Goal: Task Accomplishment & Management: Manage account settings

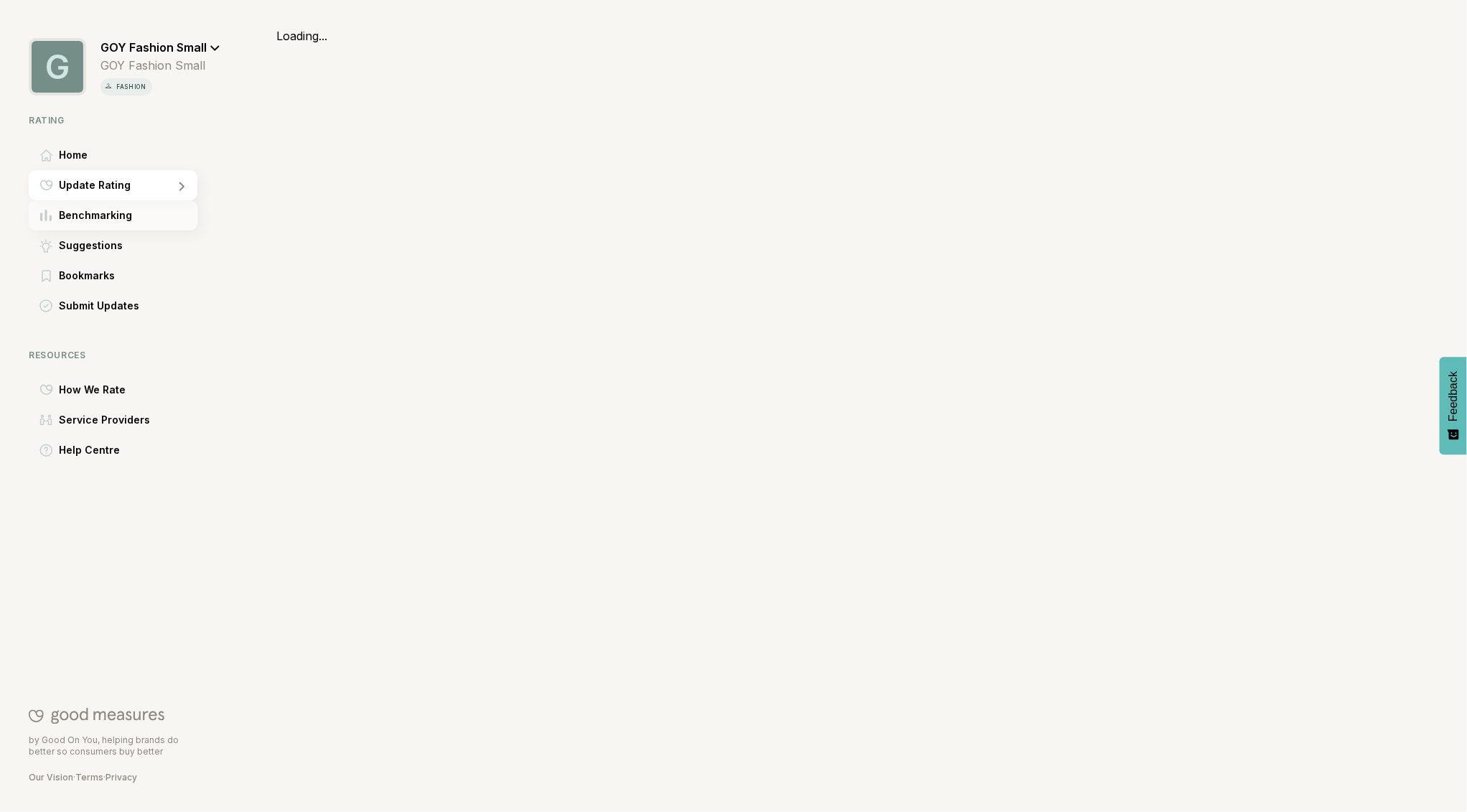
click at [117, 213] on span "Benchmarking" at bounding box center [95, 215] width 73 height 17
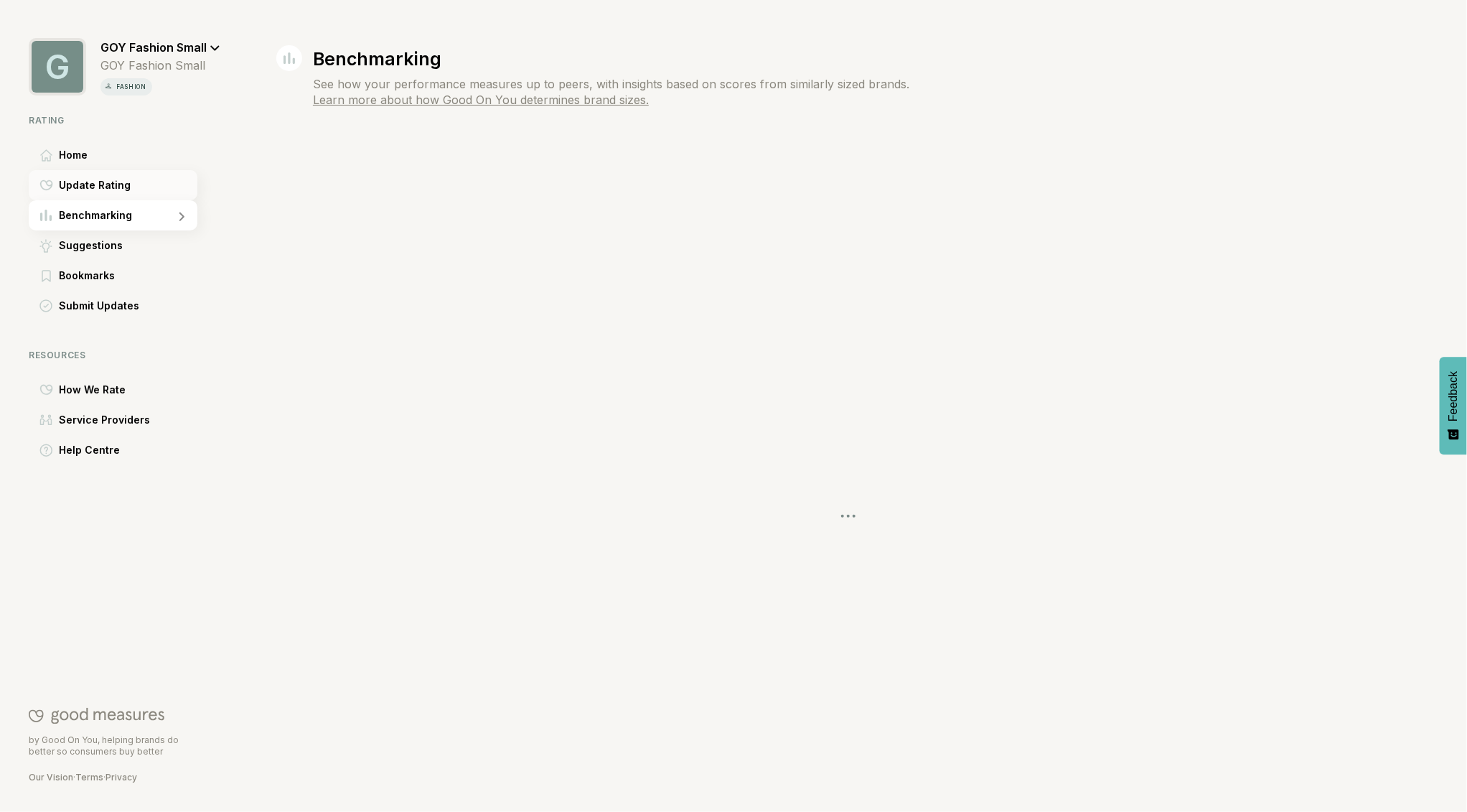
click at [126, 189] on span "Update Rating" at bounding box center [95, 185] width 72 height 17
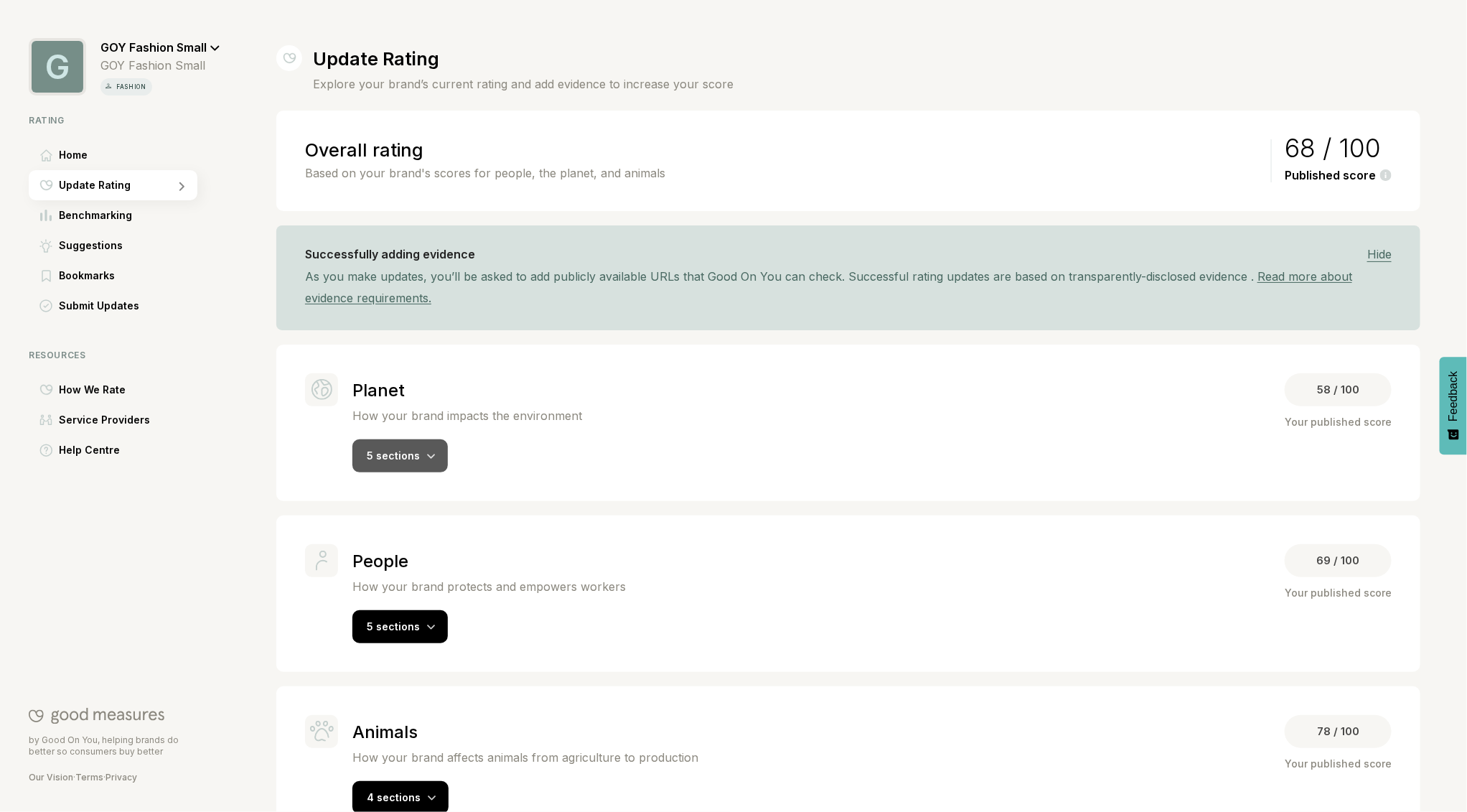
click at [394, 446] on div "5 sections" at bounding box center [400, 455] width 95 height 33
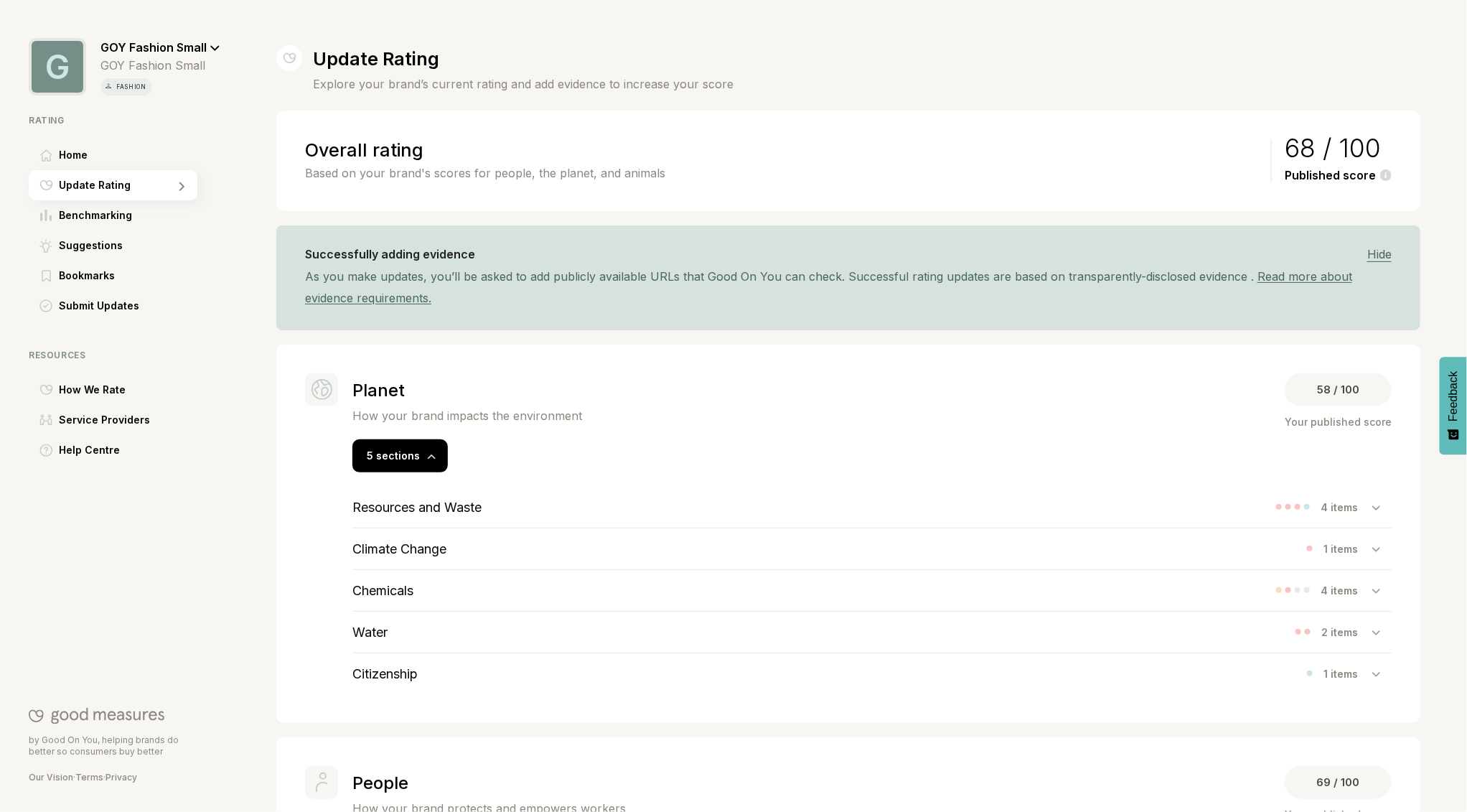
click at [416, 549] on h3 "Climate Change" at bounding box center [400, 549] width 94 height 15
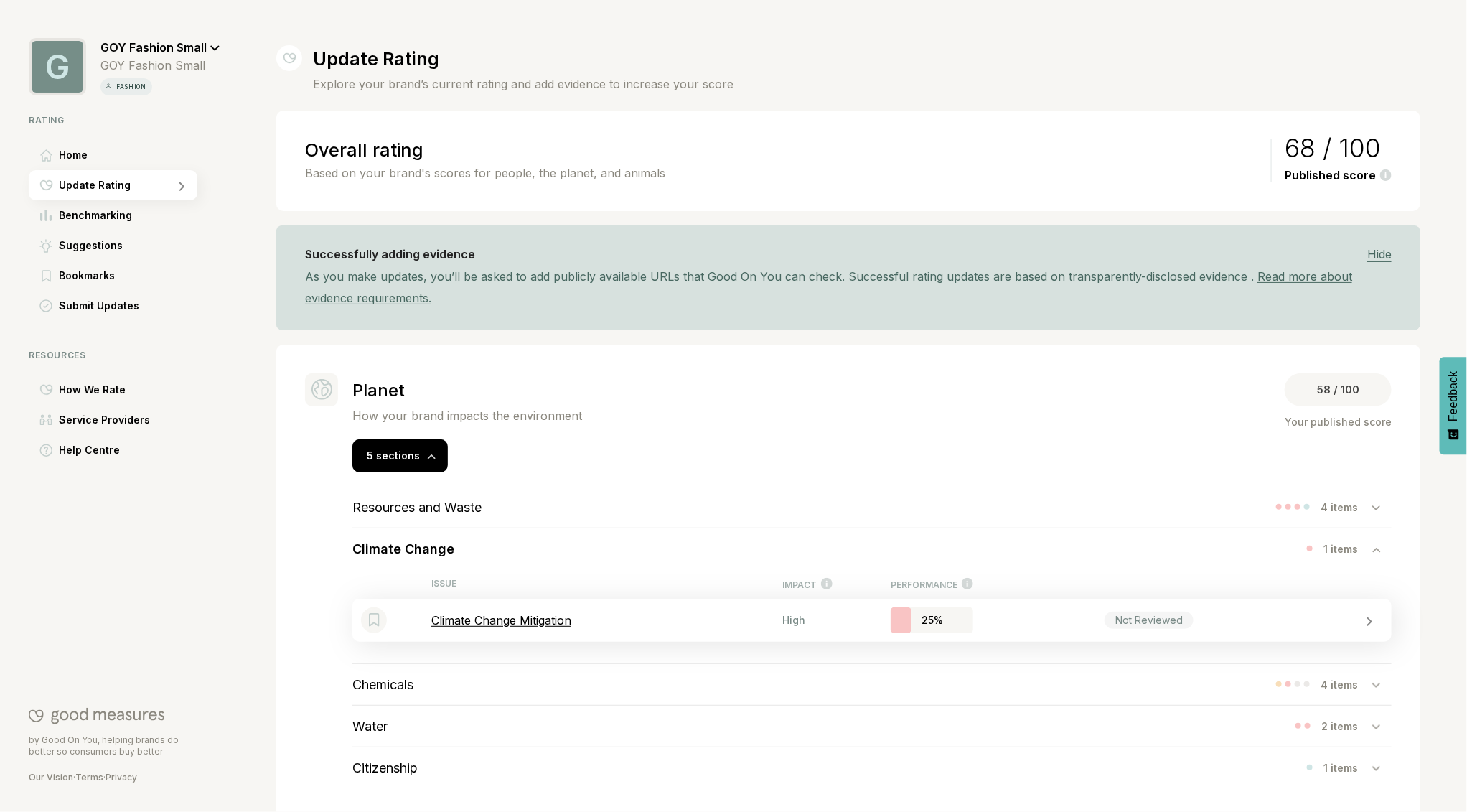
click at [489, 619] on p "Climate Change Mitigation" at bounding box center [606, 620] width 351 height 15
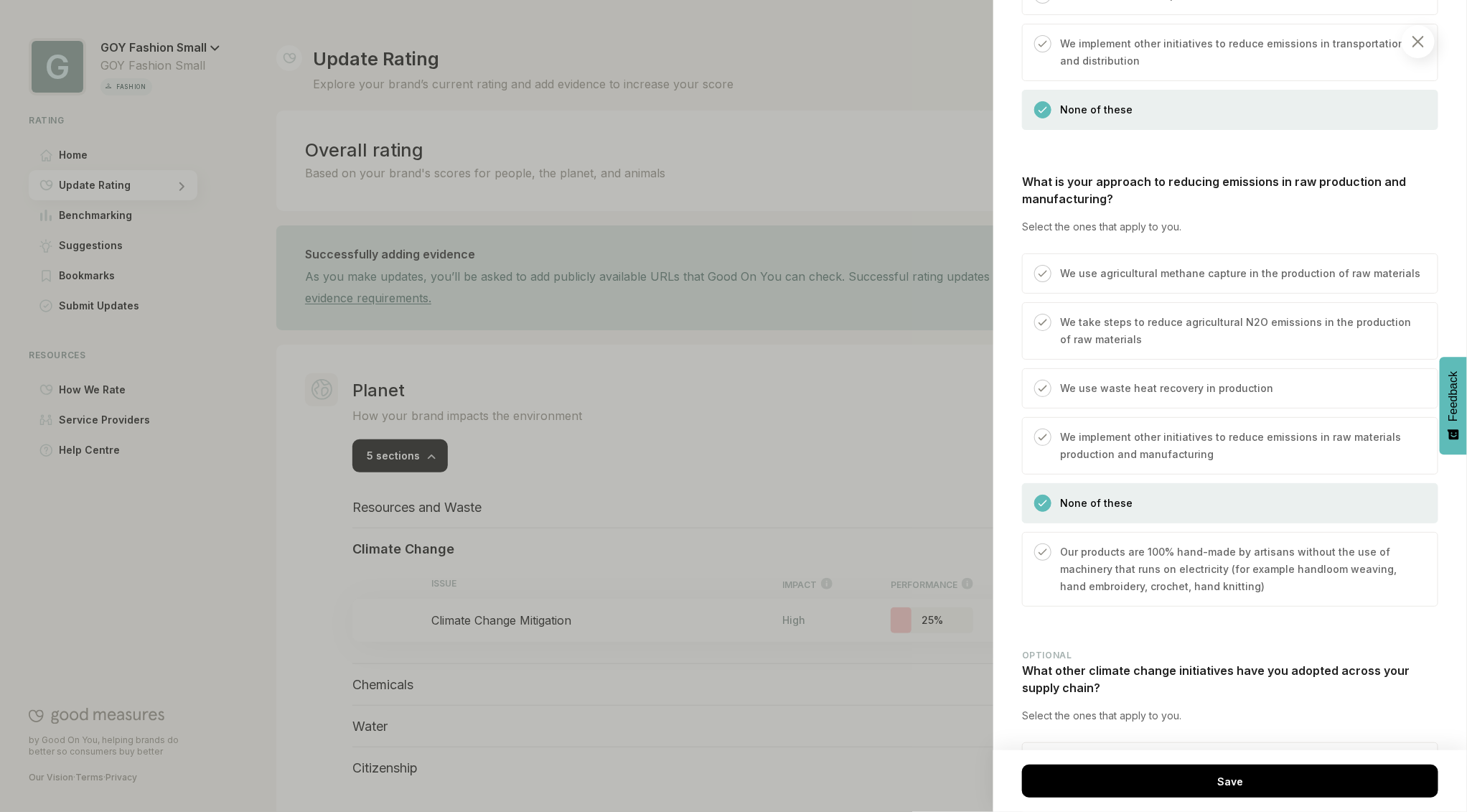
scroll to position [1295, 0]
drag, startPoint x: 1044, startPoint y: 464, endPoint x: 1087, endPoint y: 487, distance: 48.8
click at [1044, 496] on img at bounding box center [1043, 501] width 9 height 9
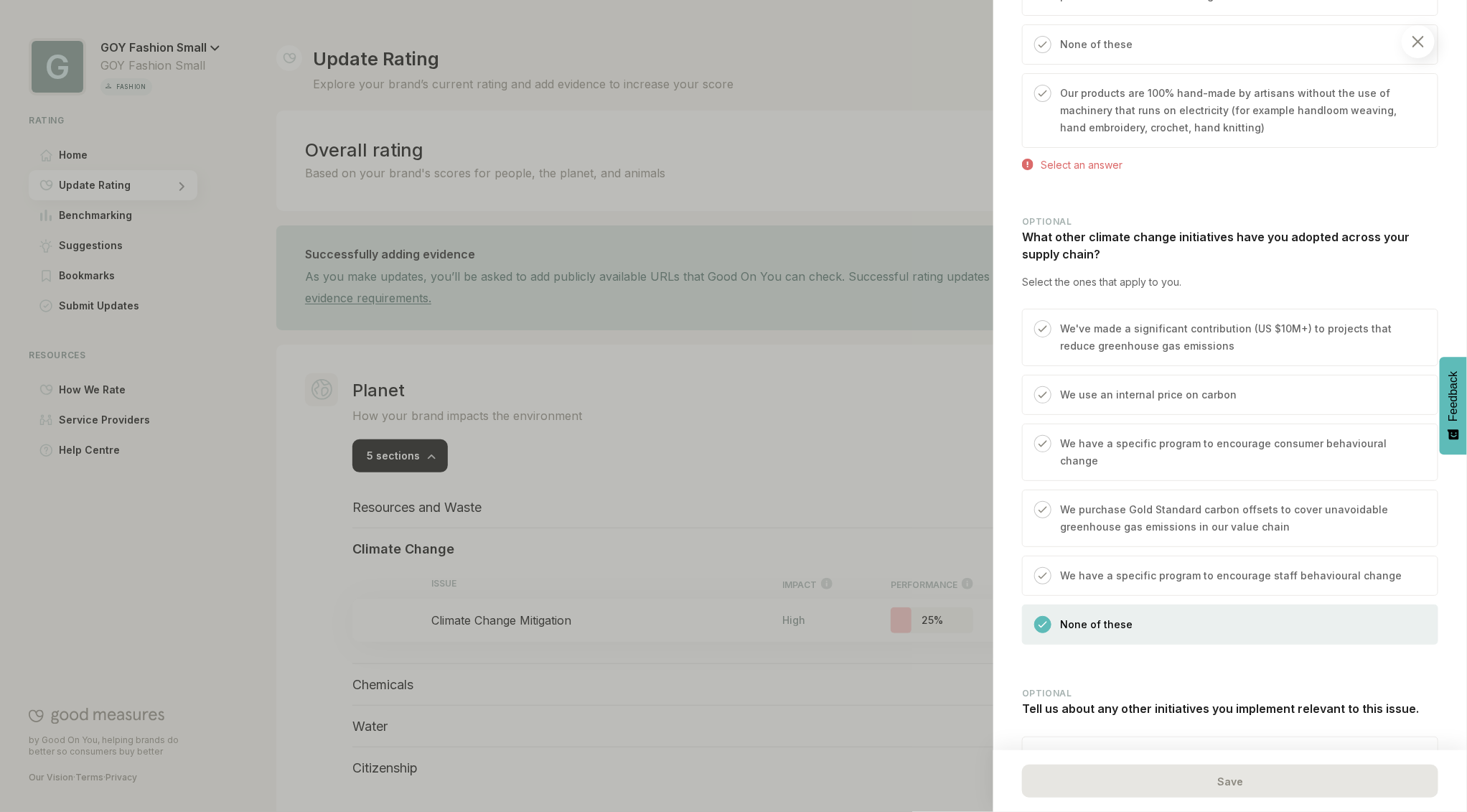
scroll to position [1752, 0]
click at [1420, 45] on img at bounding box center [1418, 41] width 11 height 11
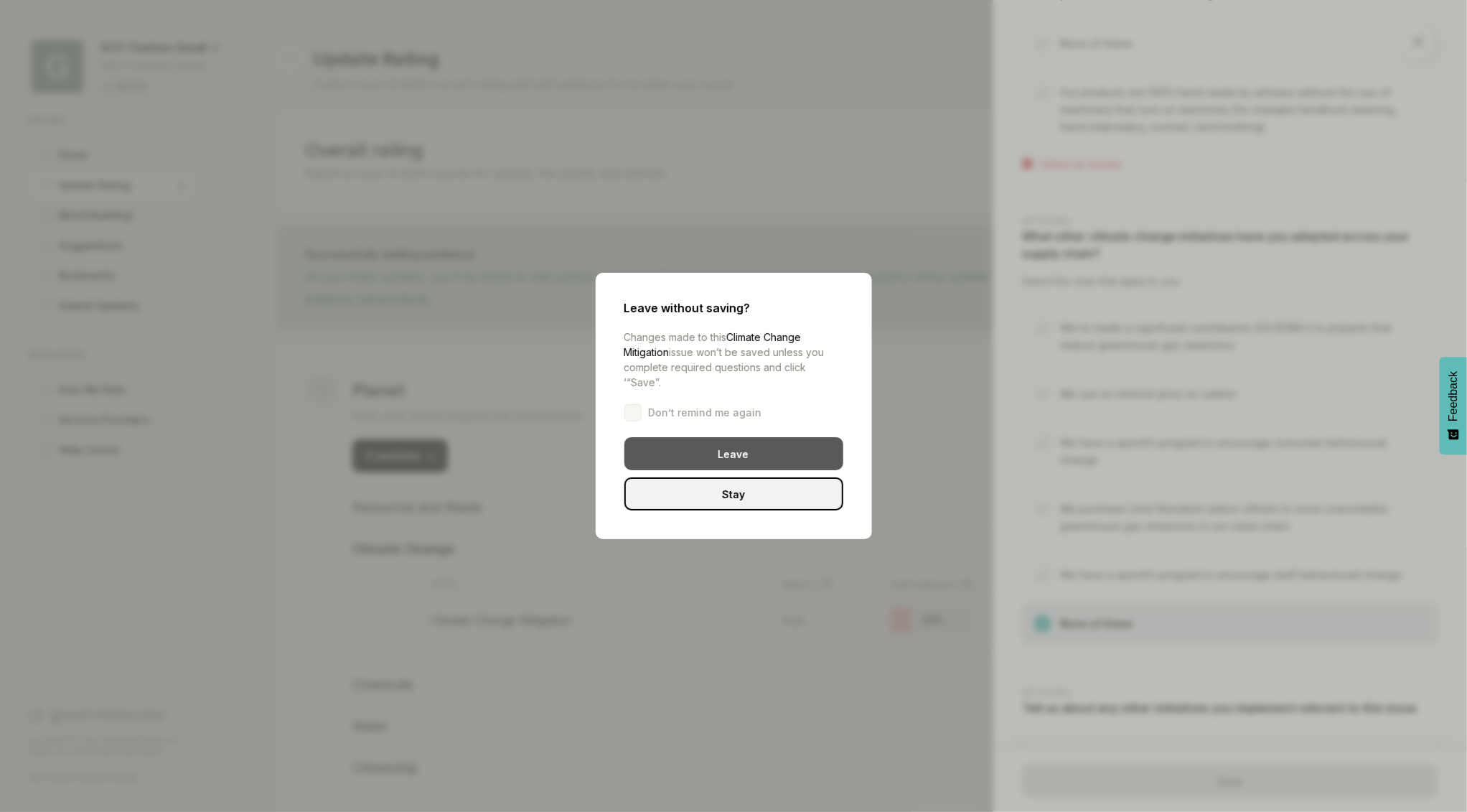
click at [698, 460] on div "Leave" at bounding box center [733, 454] width 219 height 33
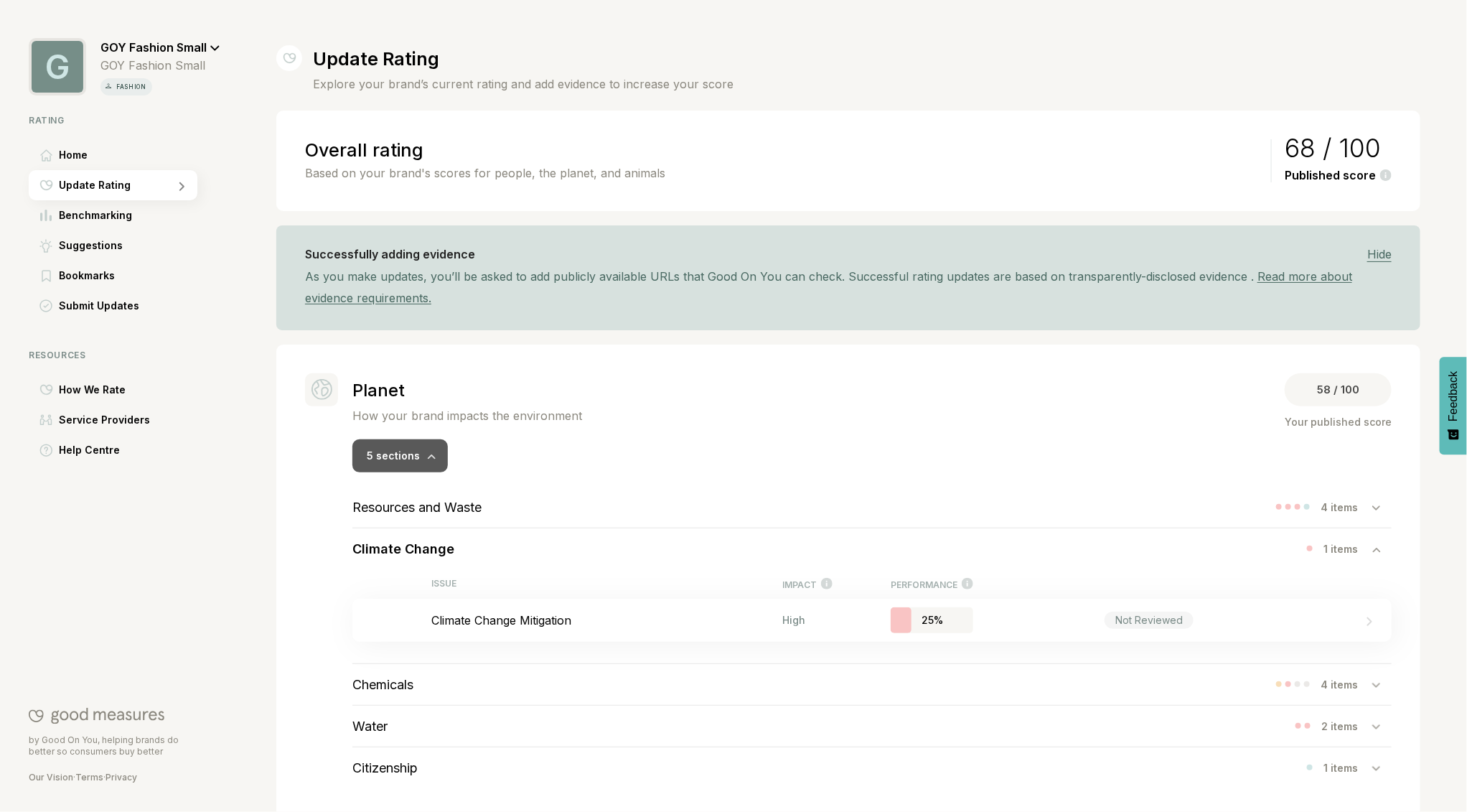
click at [430, 461] on div "5 sections" at bounding box center [400, 455] width 95 height 33
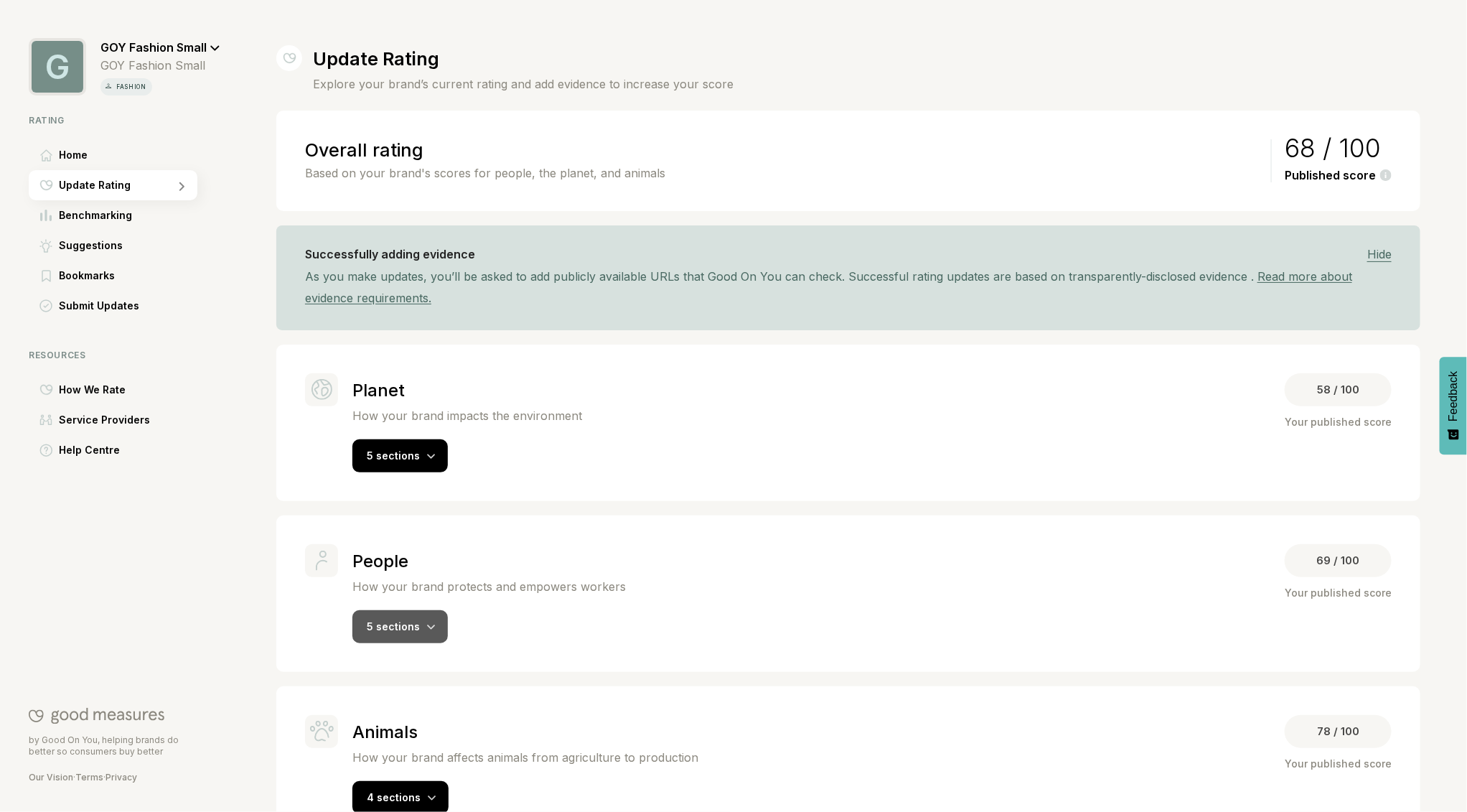
click at [406, 620] on span "5 sections" at bounding box center [394, 626] width 53 height 12
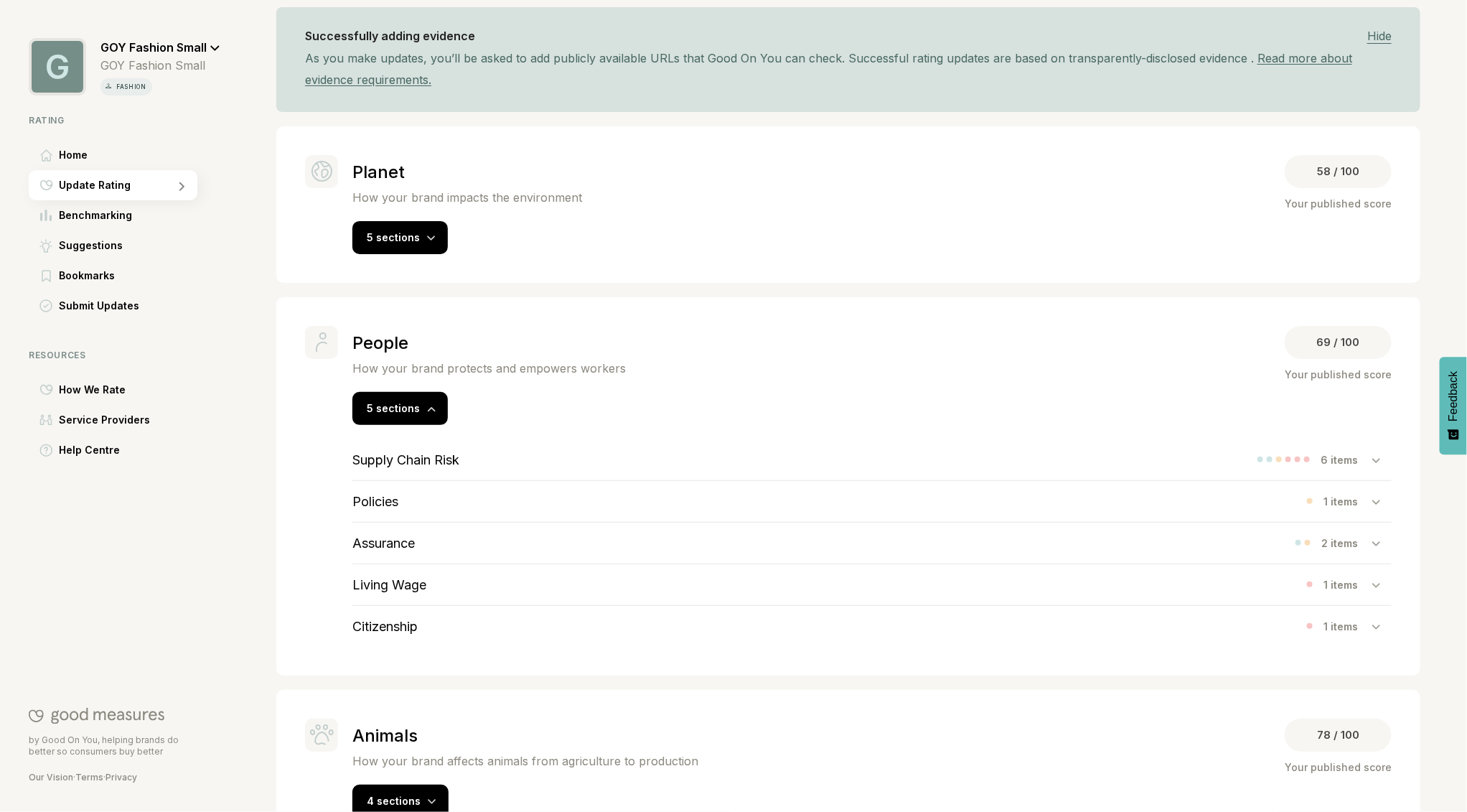
scroll to position [223, 0]
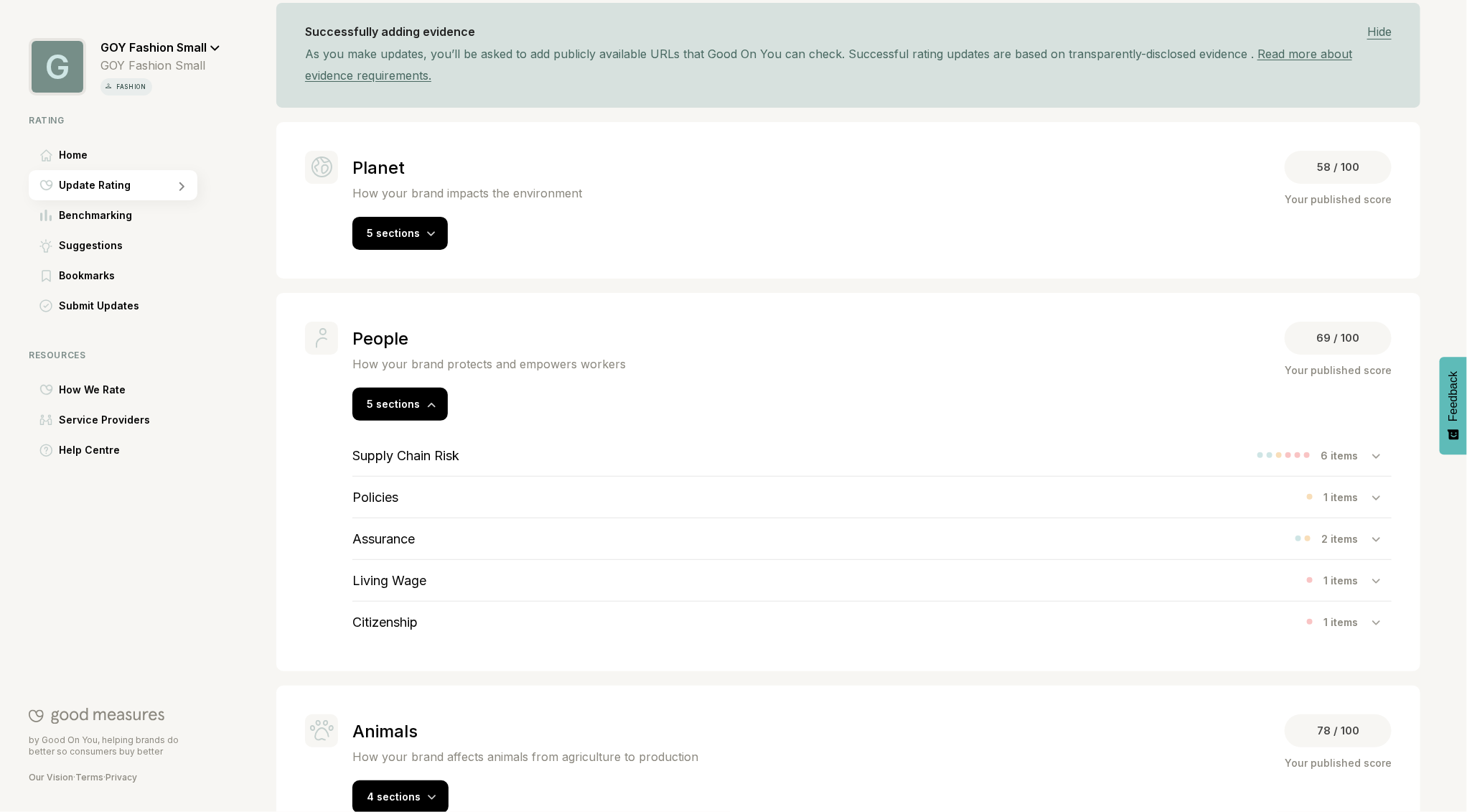
click at [398, 535] on h3 "Assurance" at bounding box center [383, 539] width 63 height 15
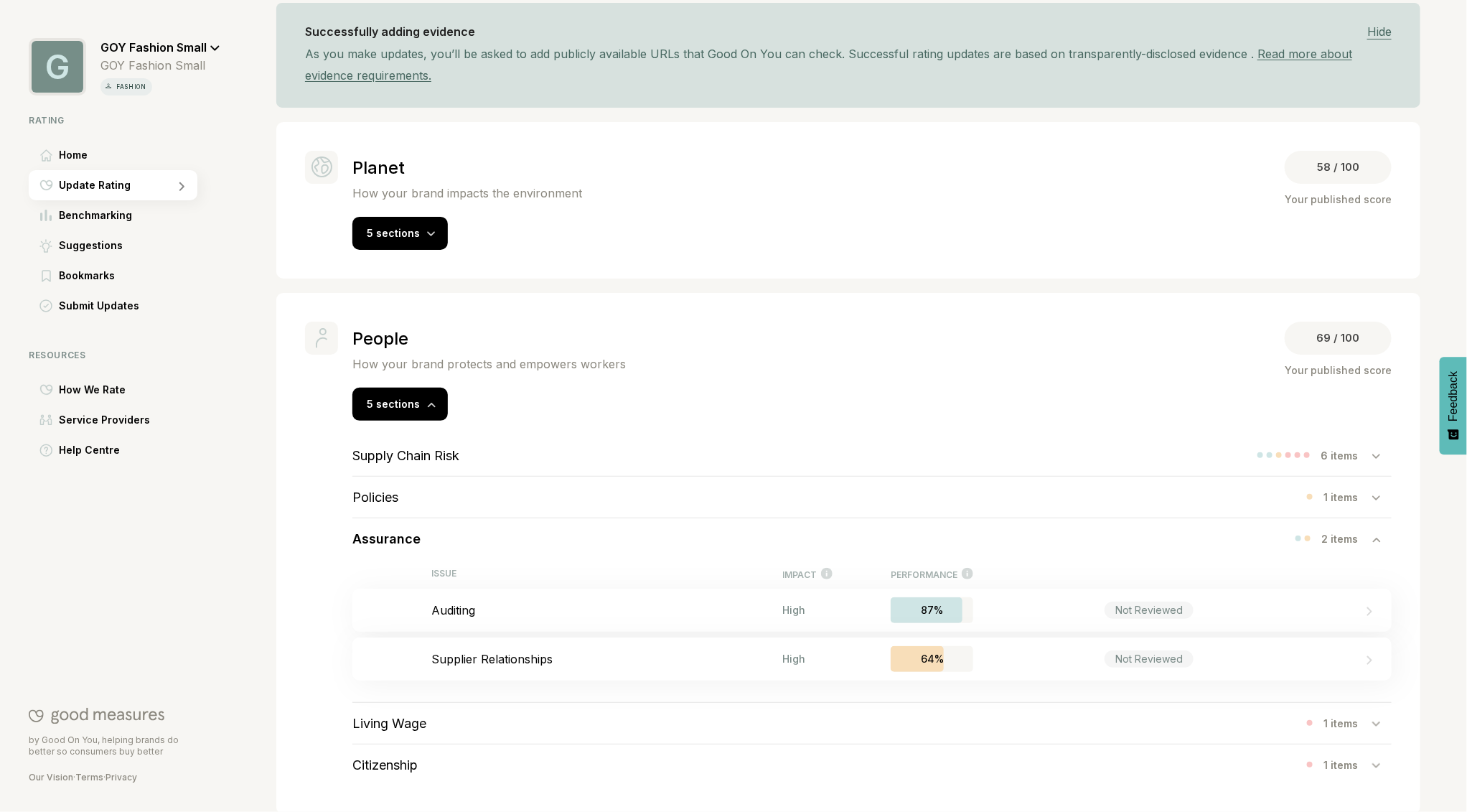
click at [384, 500] on h3 "Policies" at bounding box center [376, 497] width 46 height 15
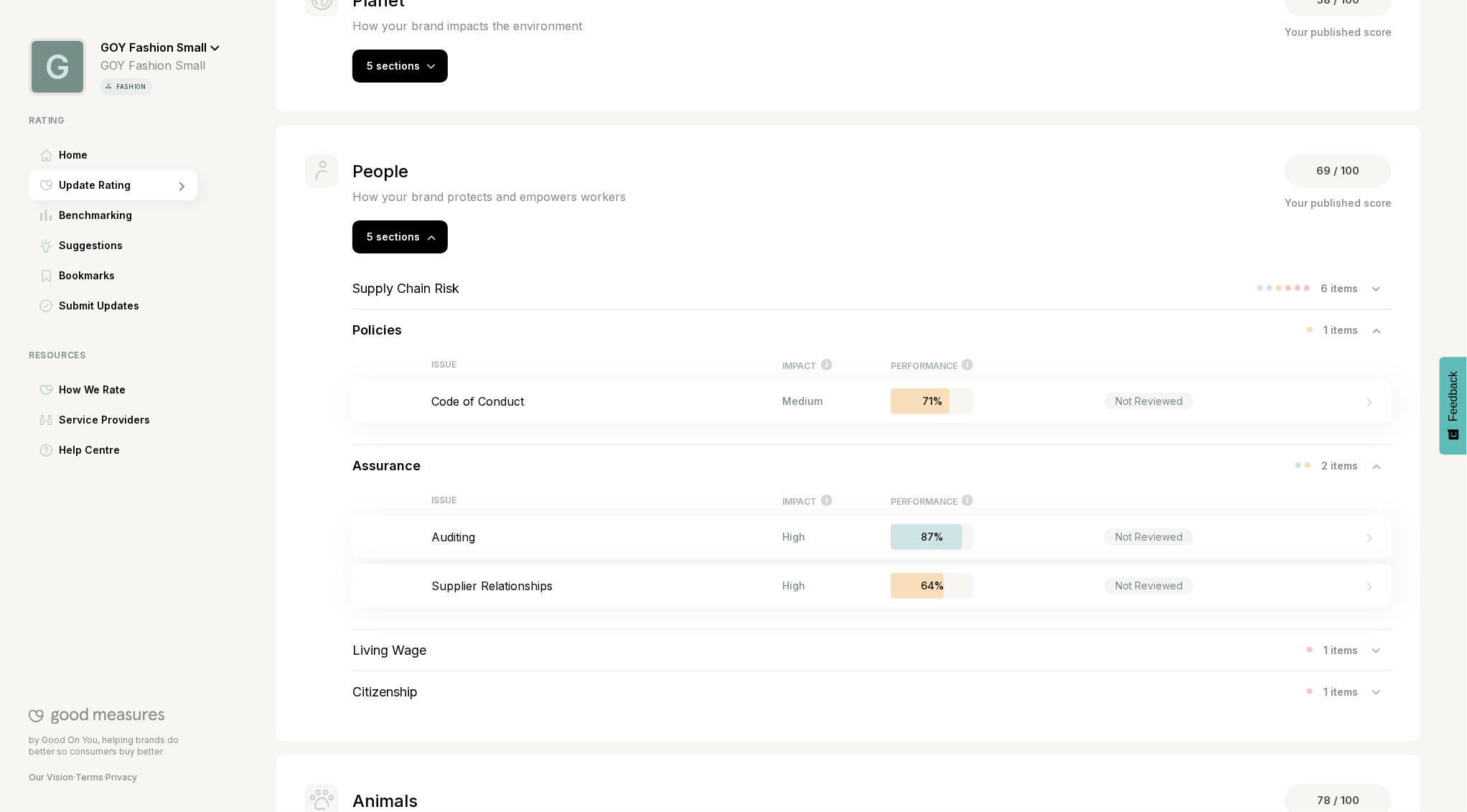
scroll to position [394, 0]
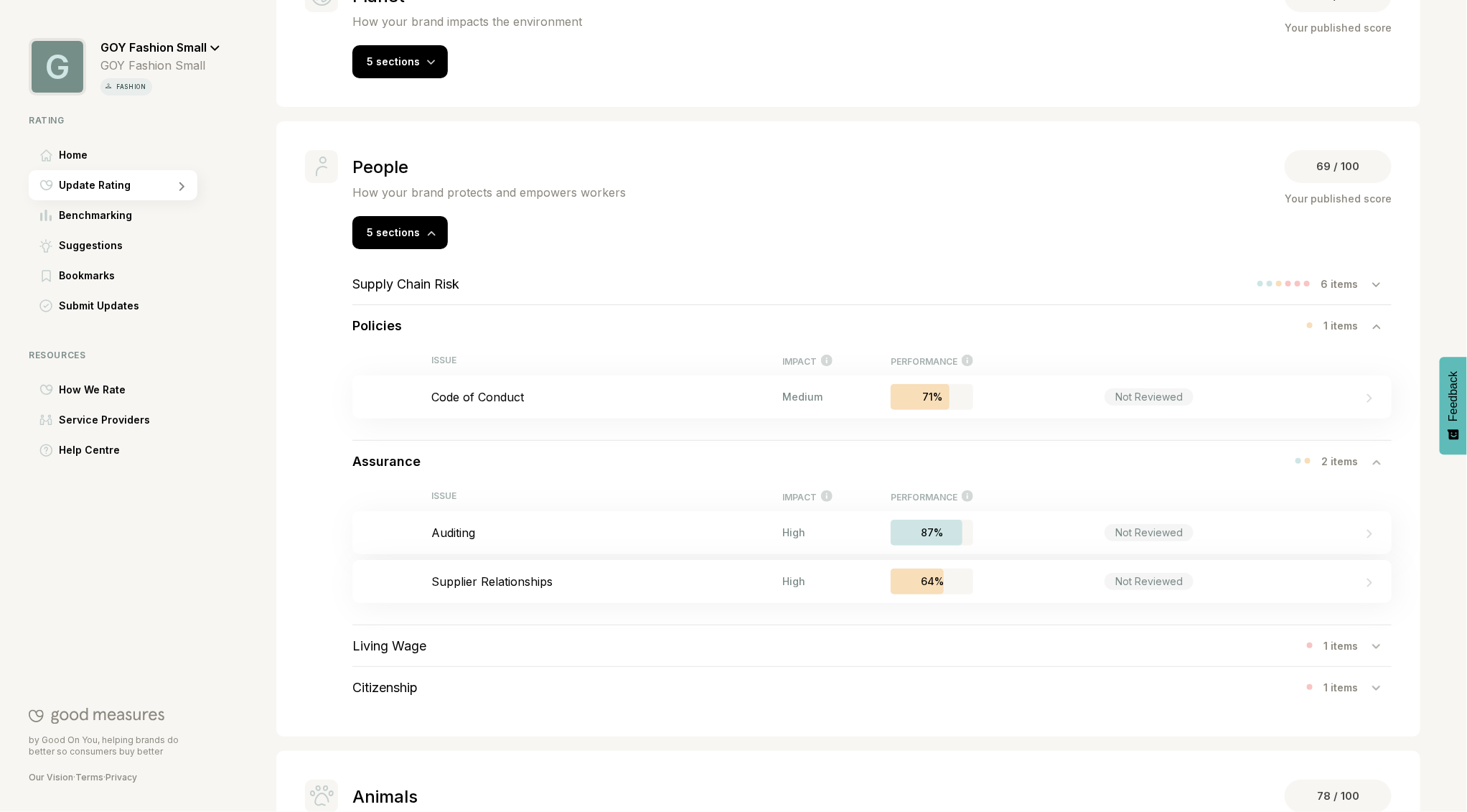
click at [414, 643] on h3 "Living Wage" at bounding box center [389, 646] width 74 height 15
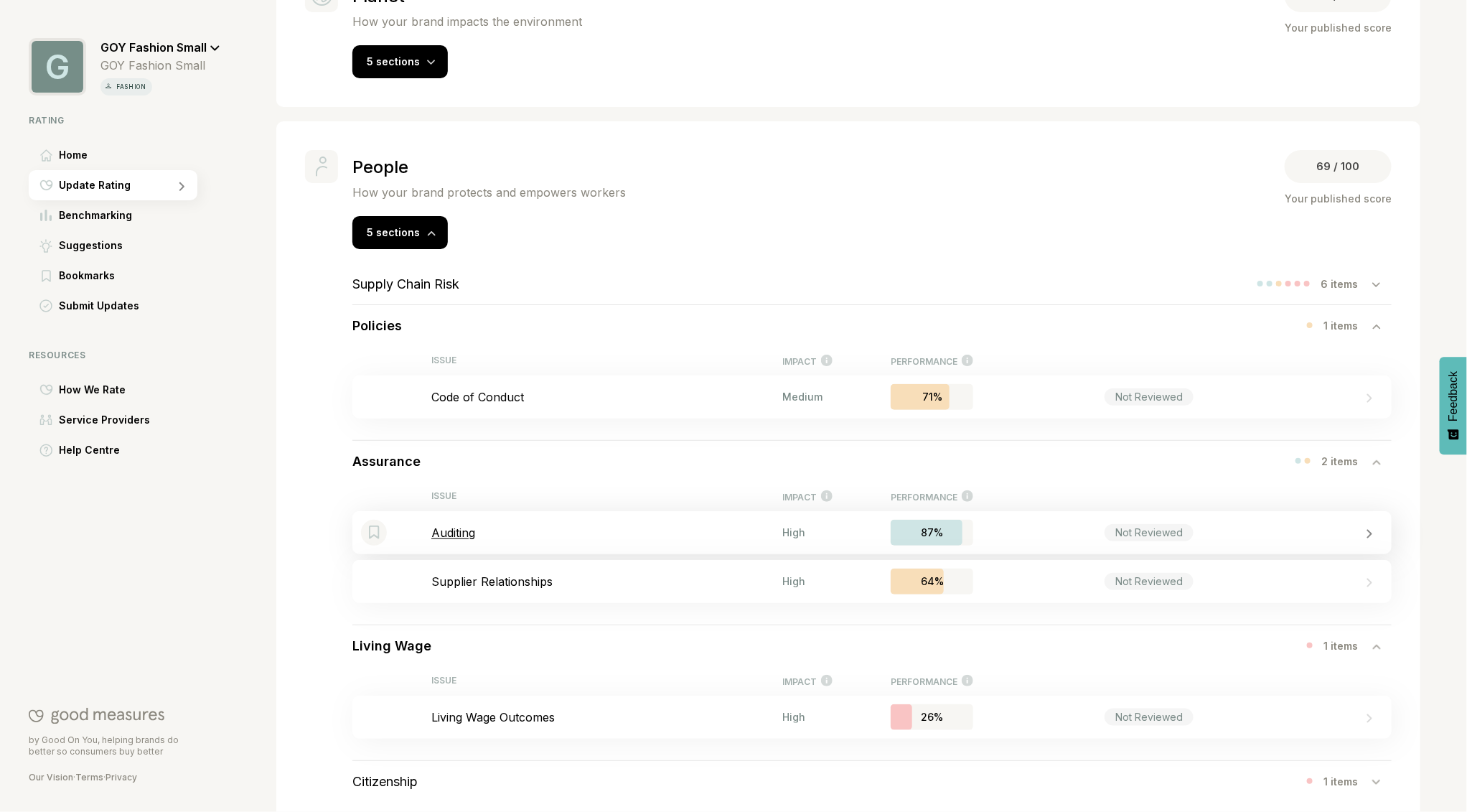
click at [460, 531] on p "Auditing" at bounding box center [606, 532] width 351 height 15
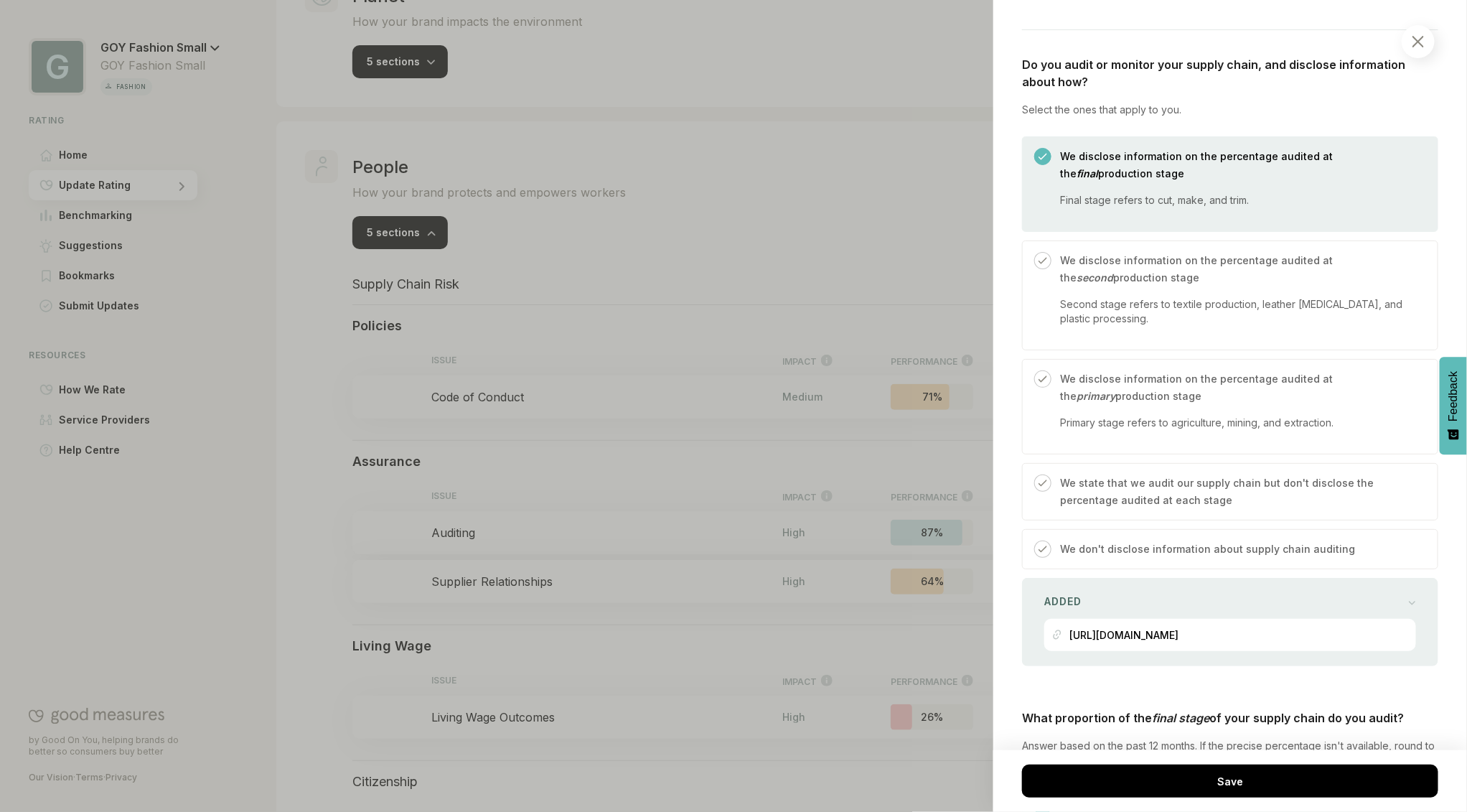
scroll to position [538, 0]
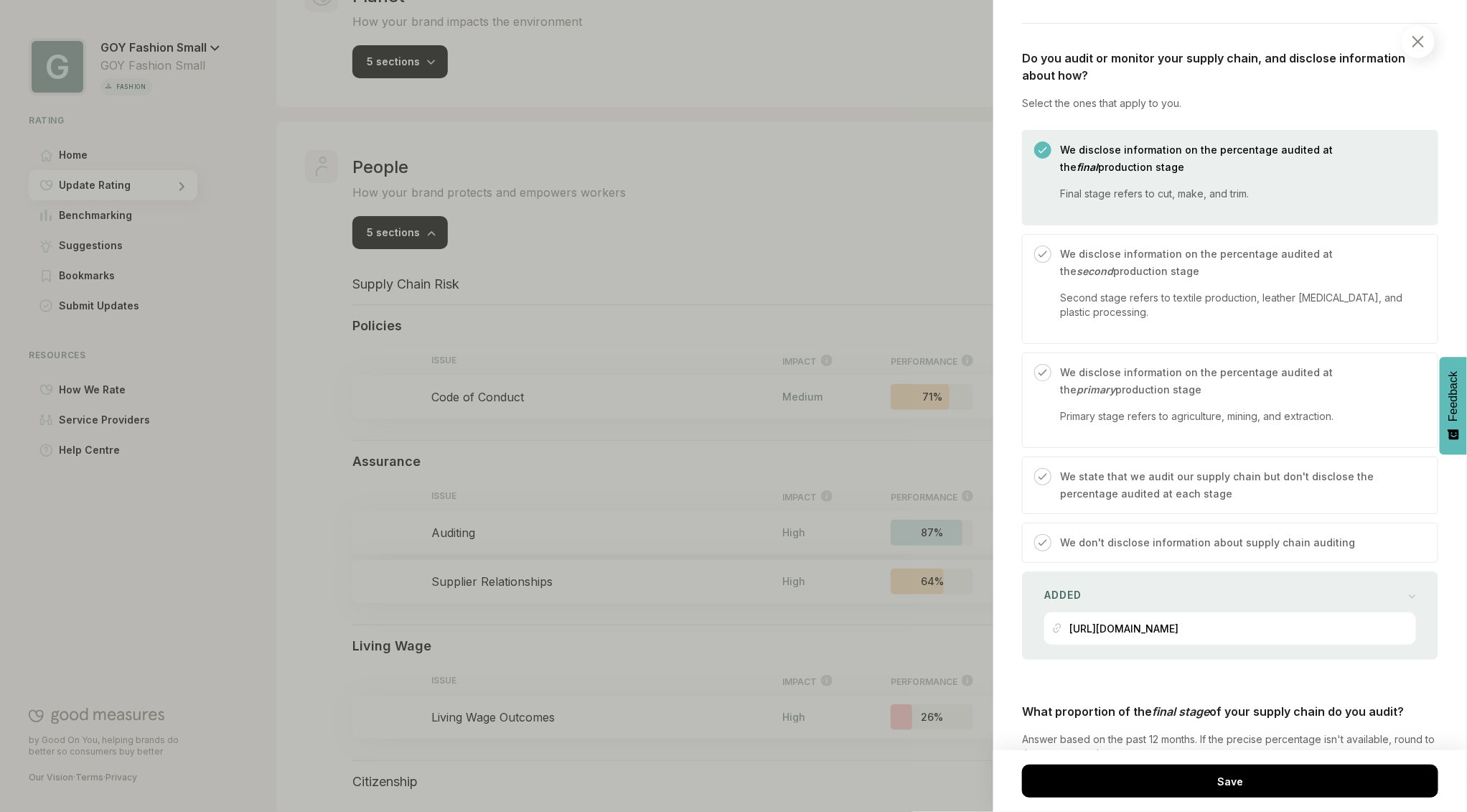
click at [753, 249] on div at bounding box center [733, 406] width 1467 height 812
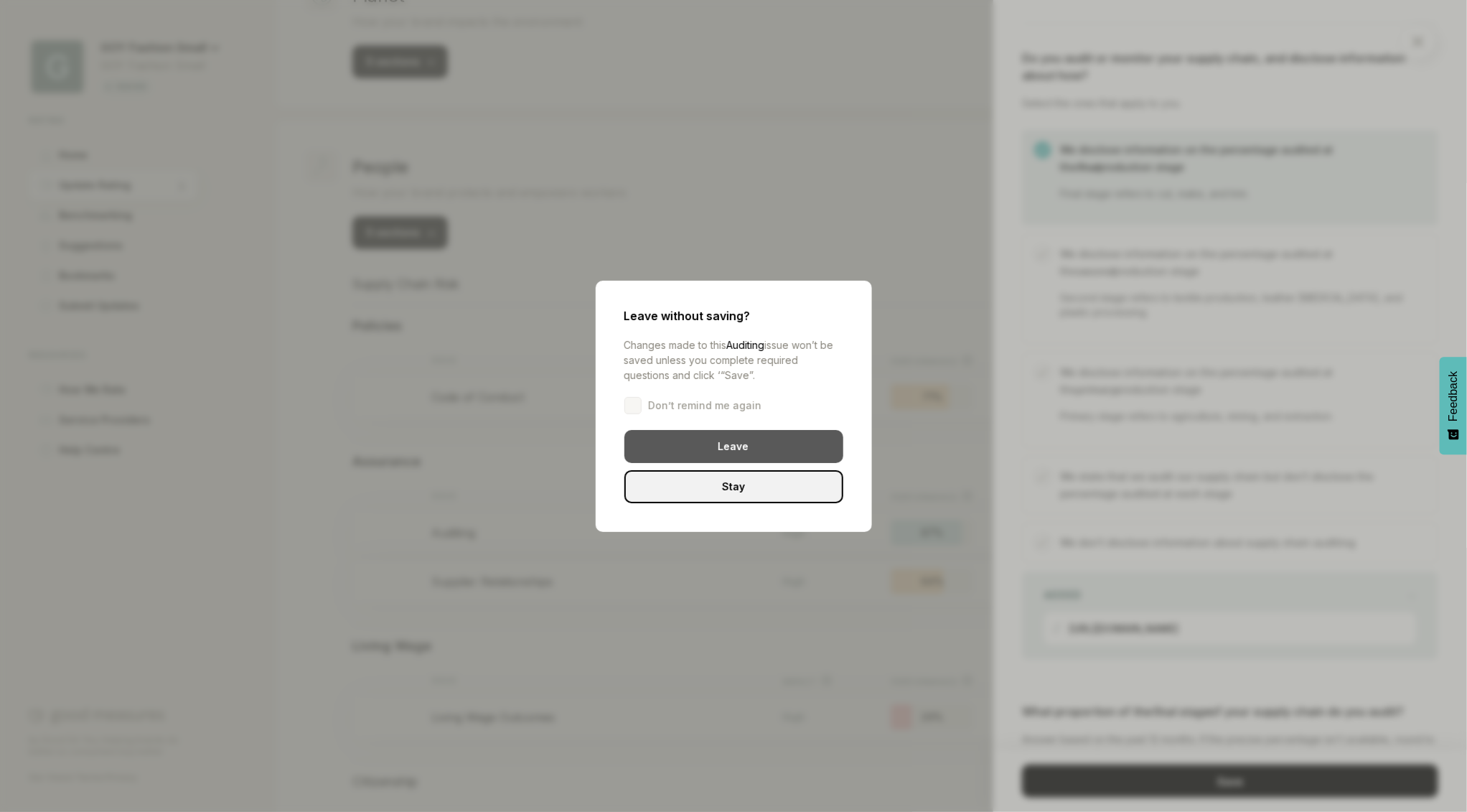
click at [766, 447] on div "Leave" at bounding box center [733, 447] width 219 height 33
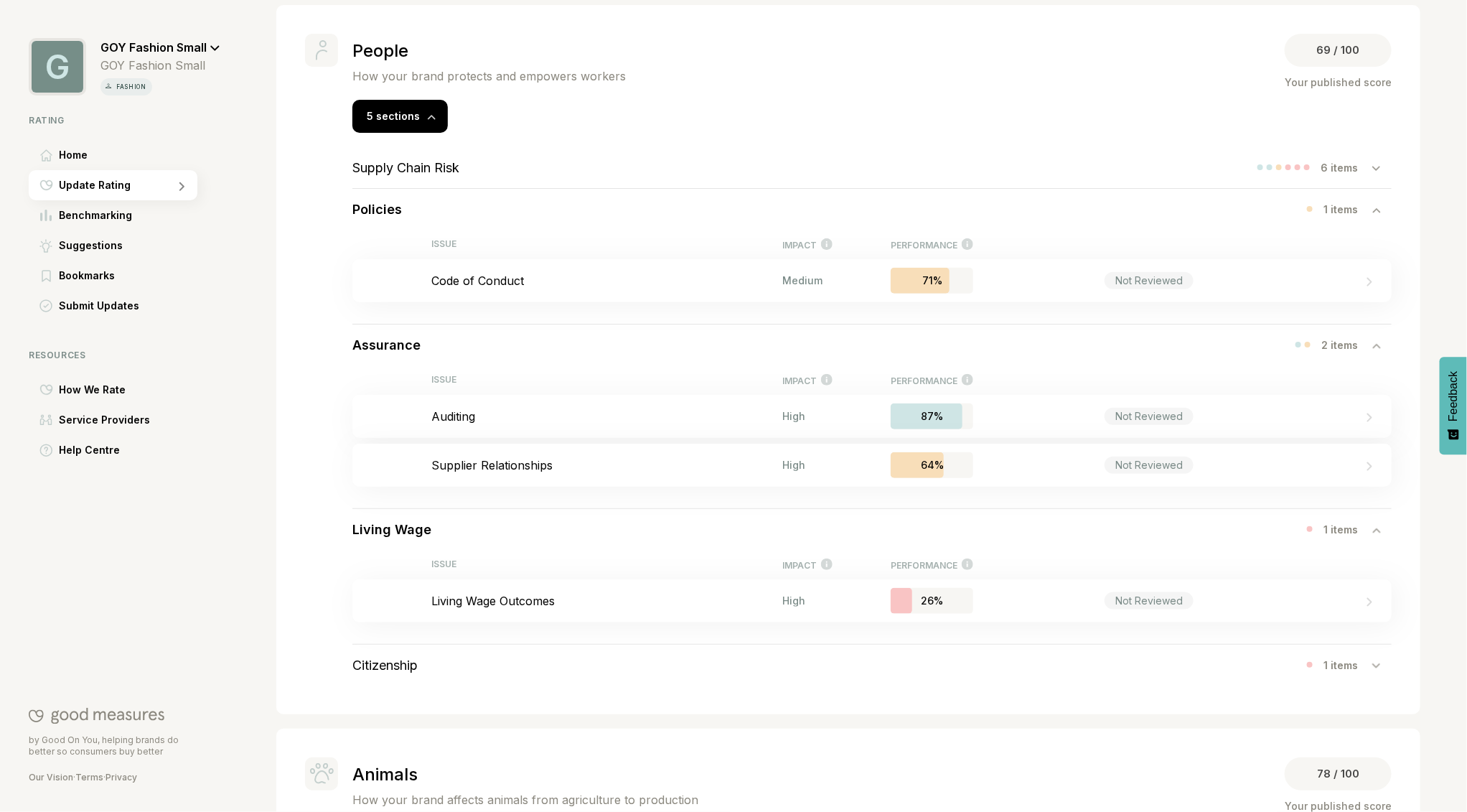
scroll to position [518, 0]
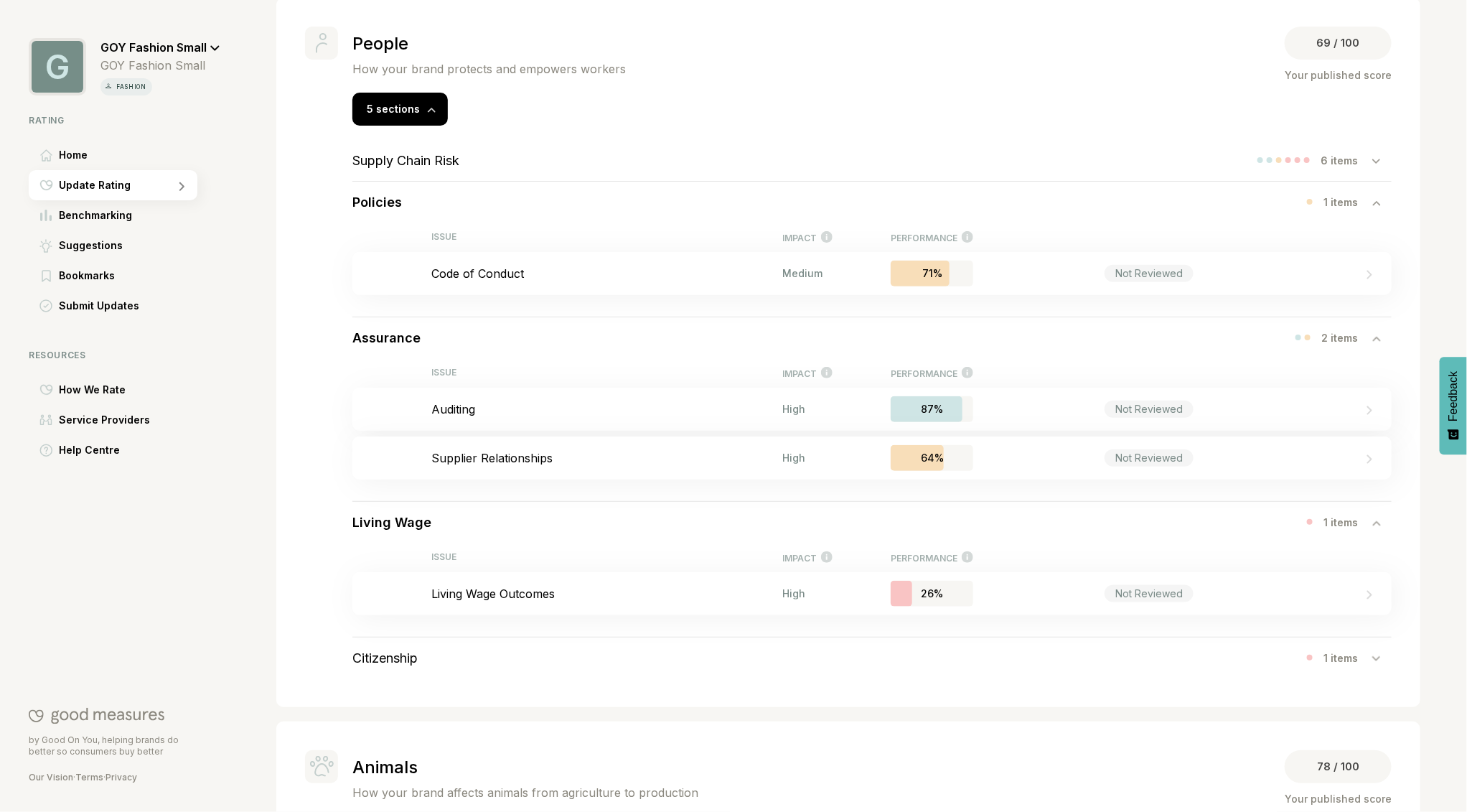
click at [400, 654] on h3 "Citizenship" at bounding box center [385, 659] width 65 height 15
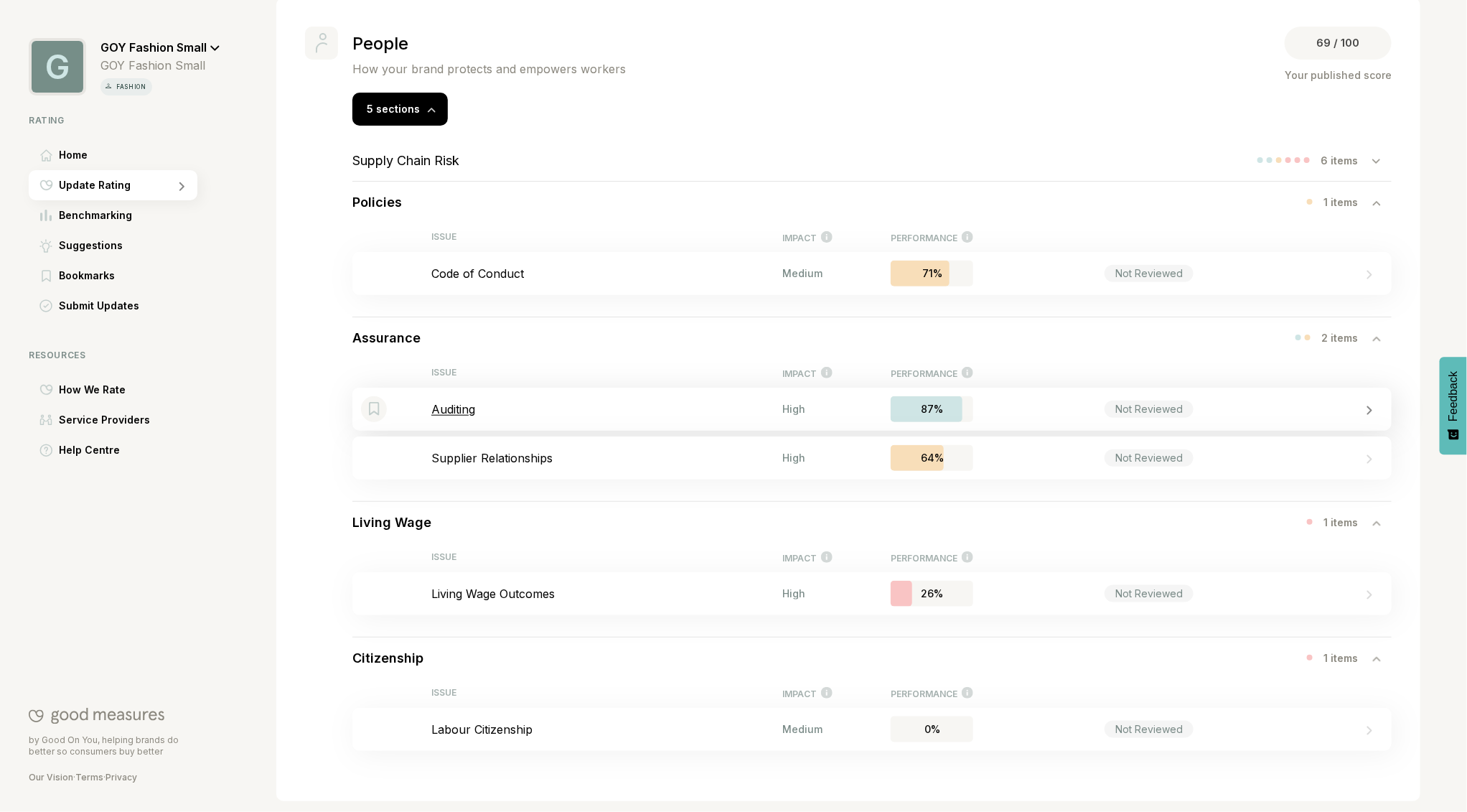
click at [452, 412] on p "Auditing" at bounding box center [606, 409] width 351 height 15
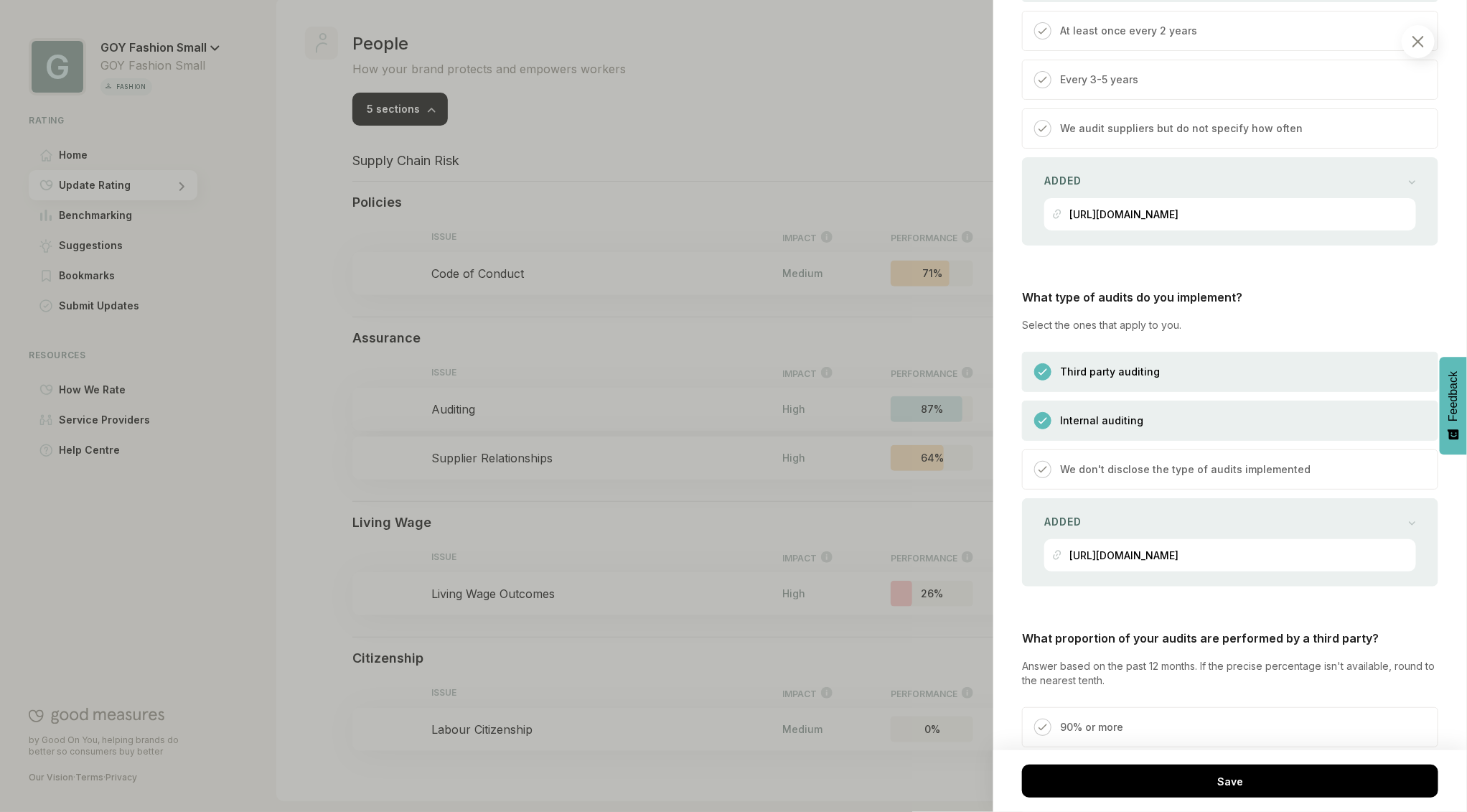
scroll to position [2243, 0]
click at [738, 496] on div at bounding box center [733, 406] width 1467 height 812
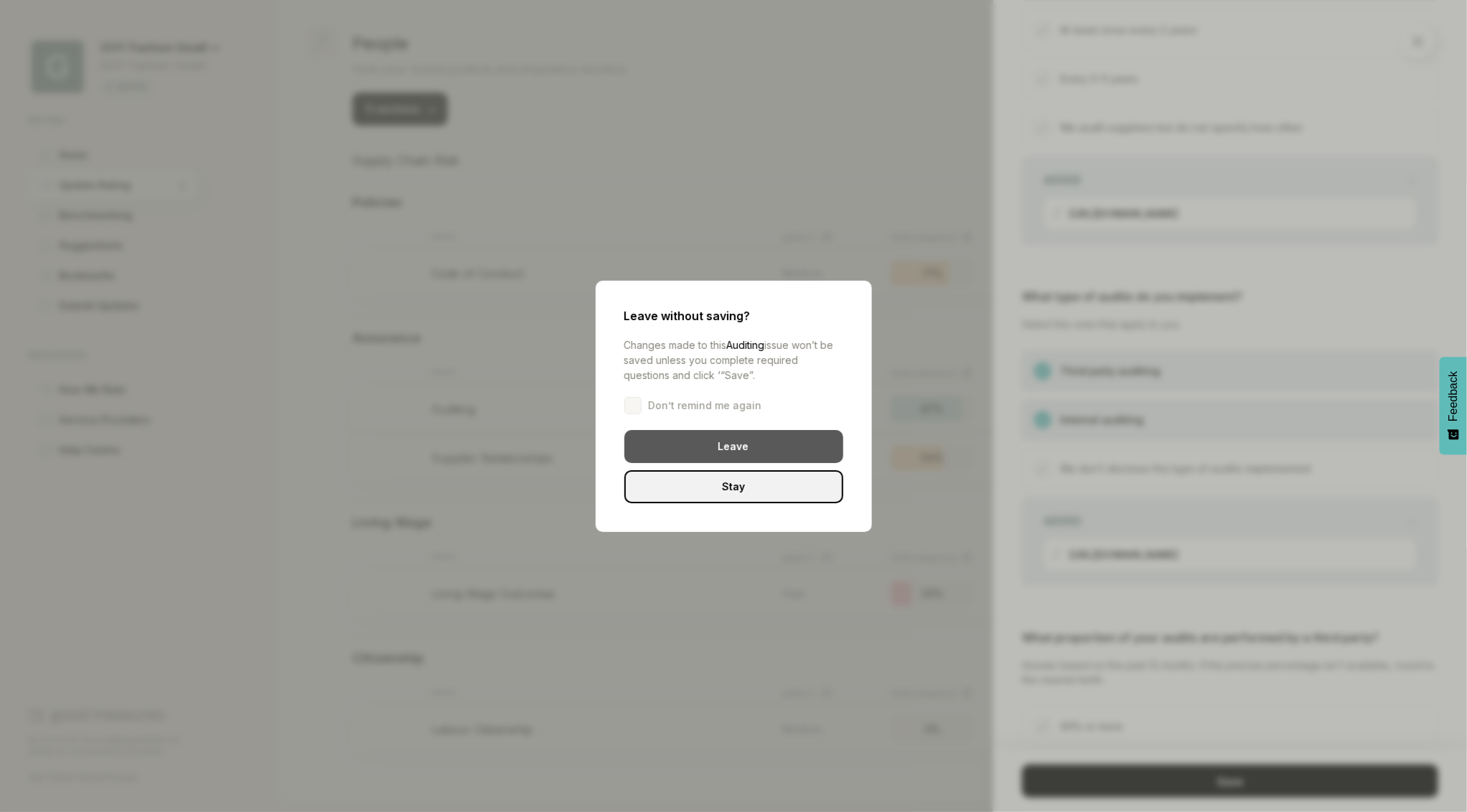
click at [761, 448] on div "Leave" at bounding box center [733, 447] width 219 height 33
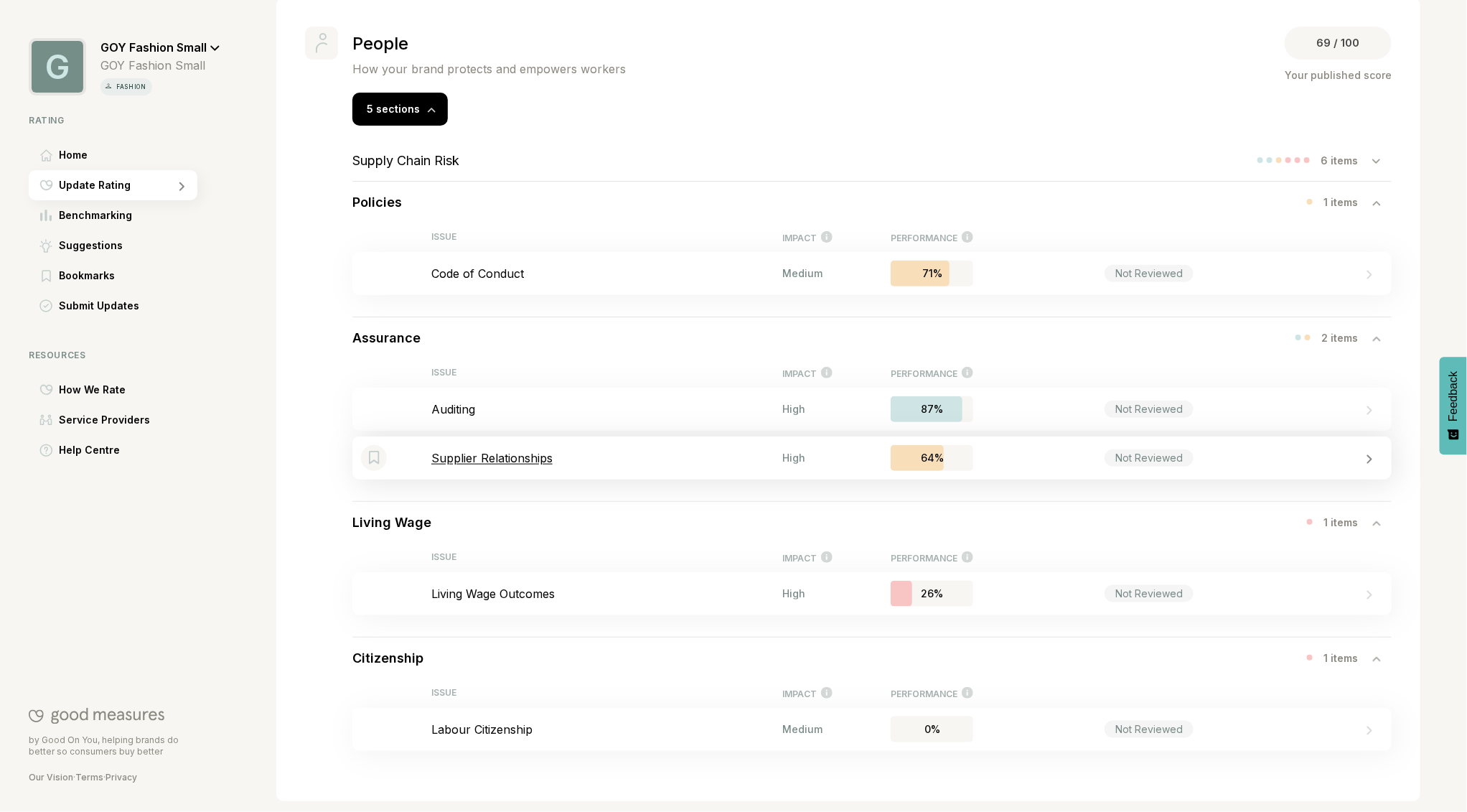
click at [499, 460] on p "Supplier Relationships" at bounding box center [606, 458] width 351 height 15
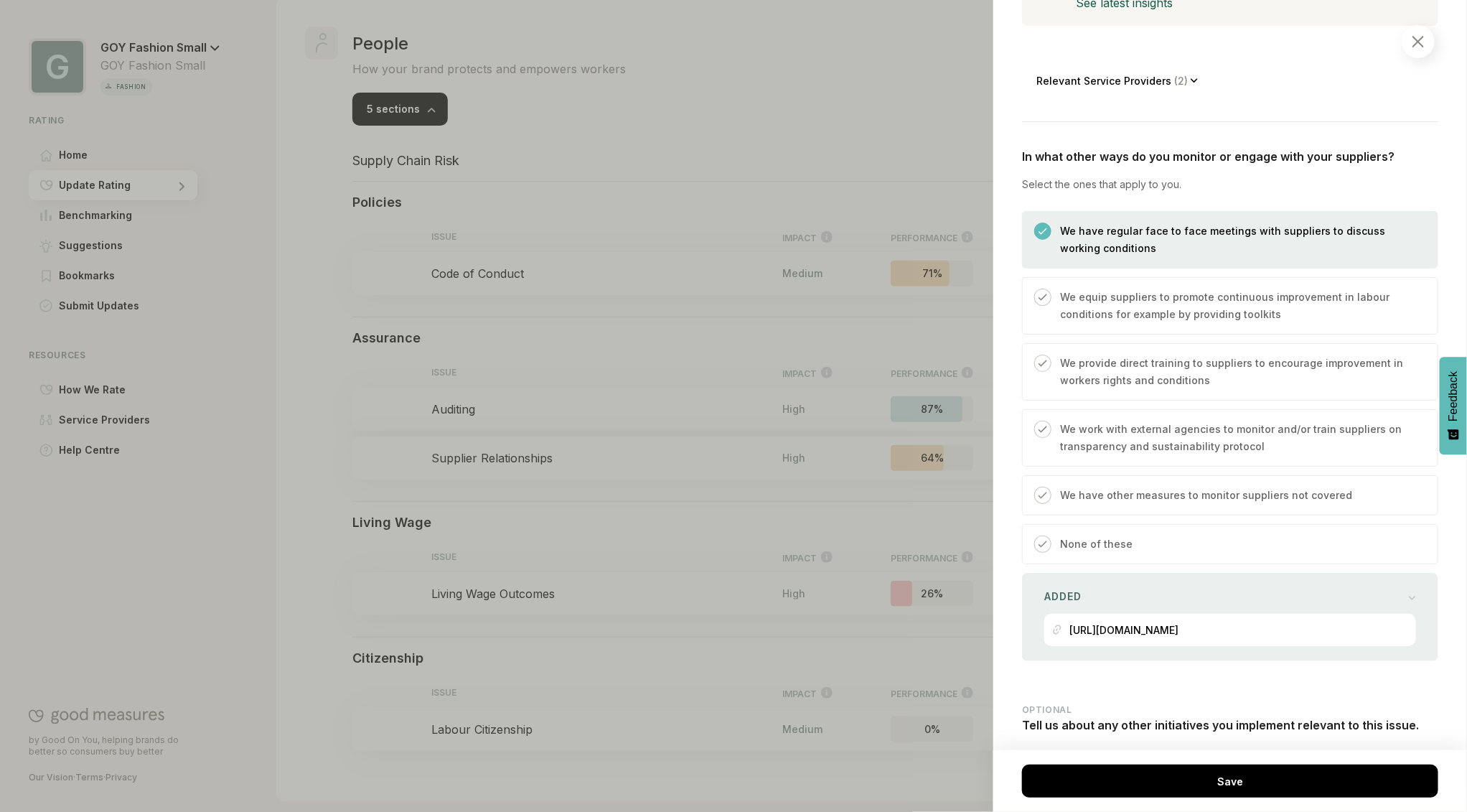
scroll to position [390, 0]
click at [517, 589] on div at bounding box center [733, 406] width 1467 height 812
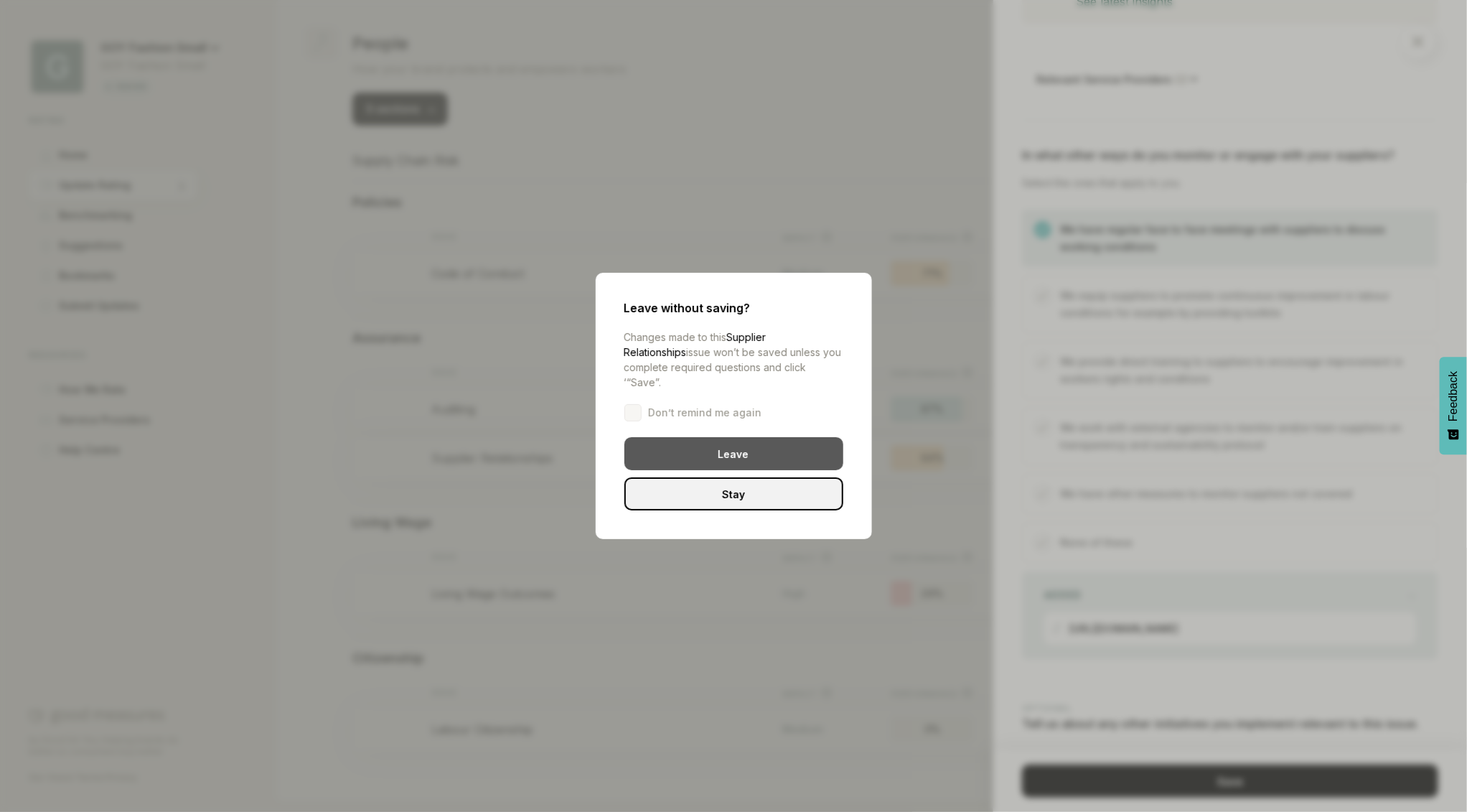
click at [707, 447] on div "Leave" at bounding box center [733, 454] width 219 height 33
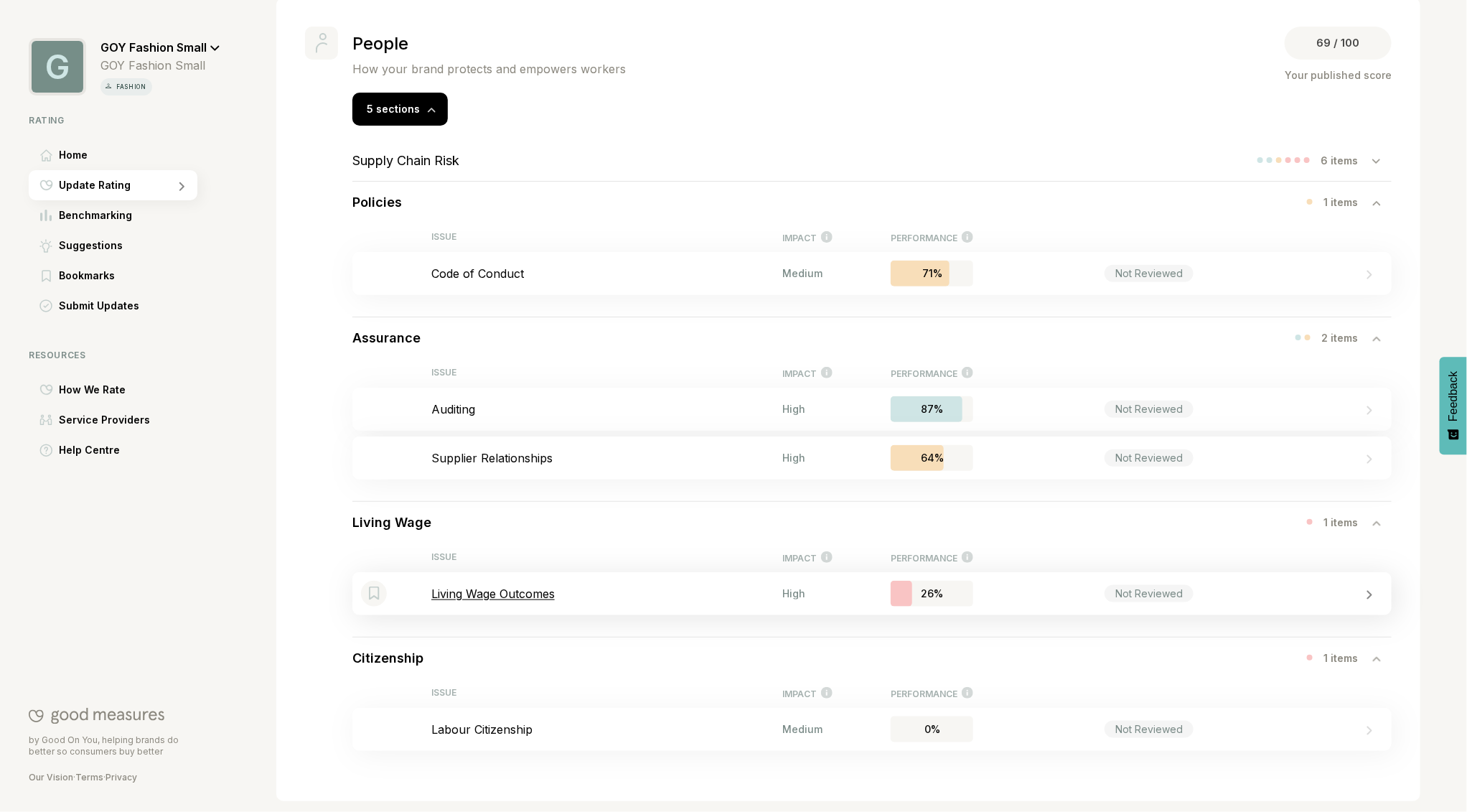
click at [508, 592] on p "Living Wage Outcomes" at bounding box center [606, 593] width 351 height 15
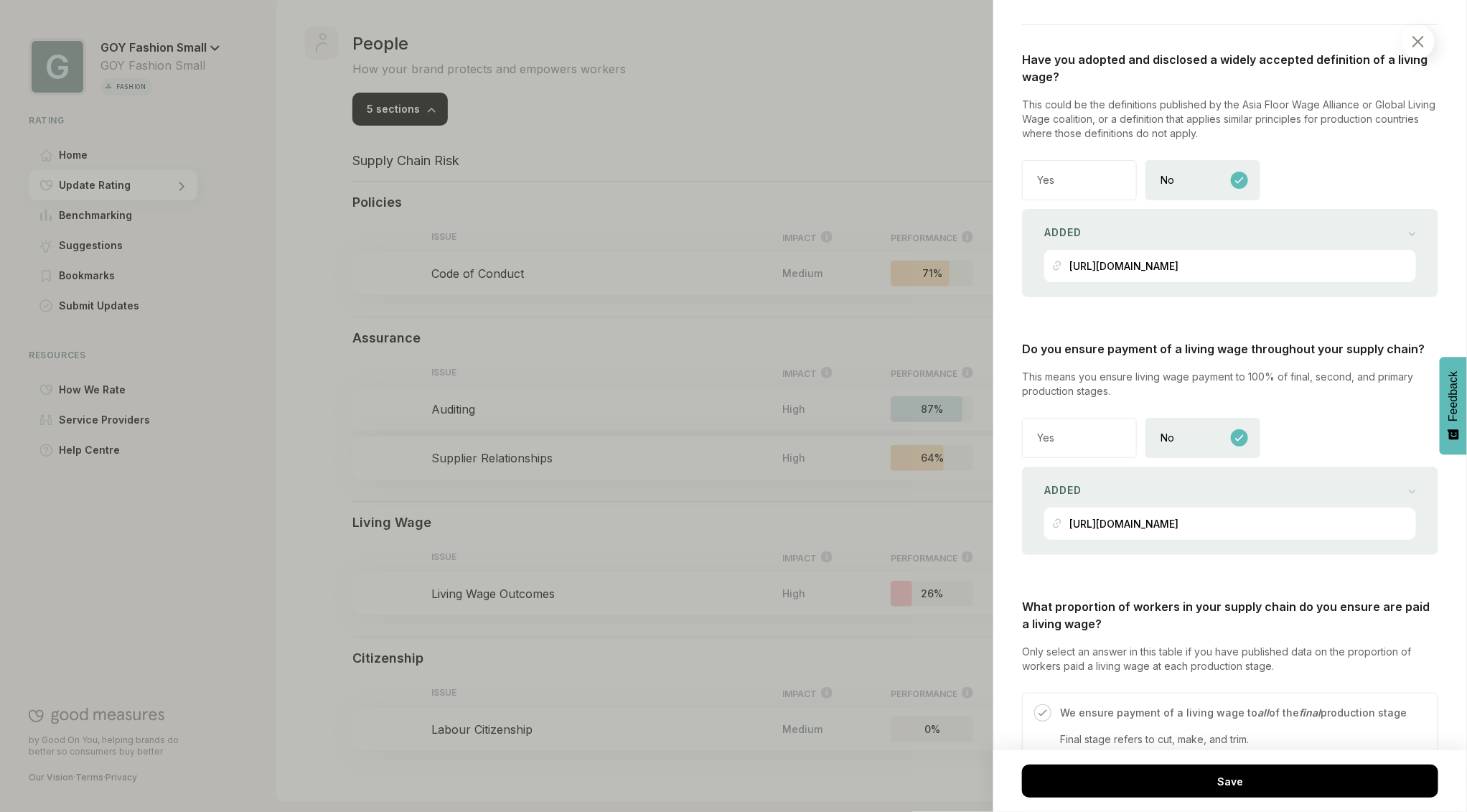
scroll to position [522, 0]
click at [523, 274] on div at bounding box center [733, 406] width 1467 height 812
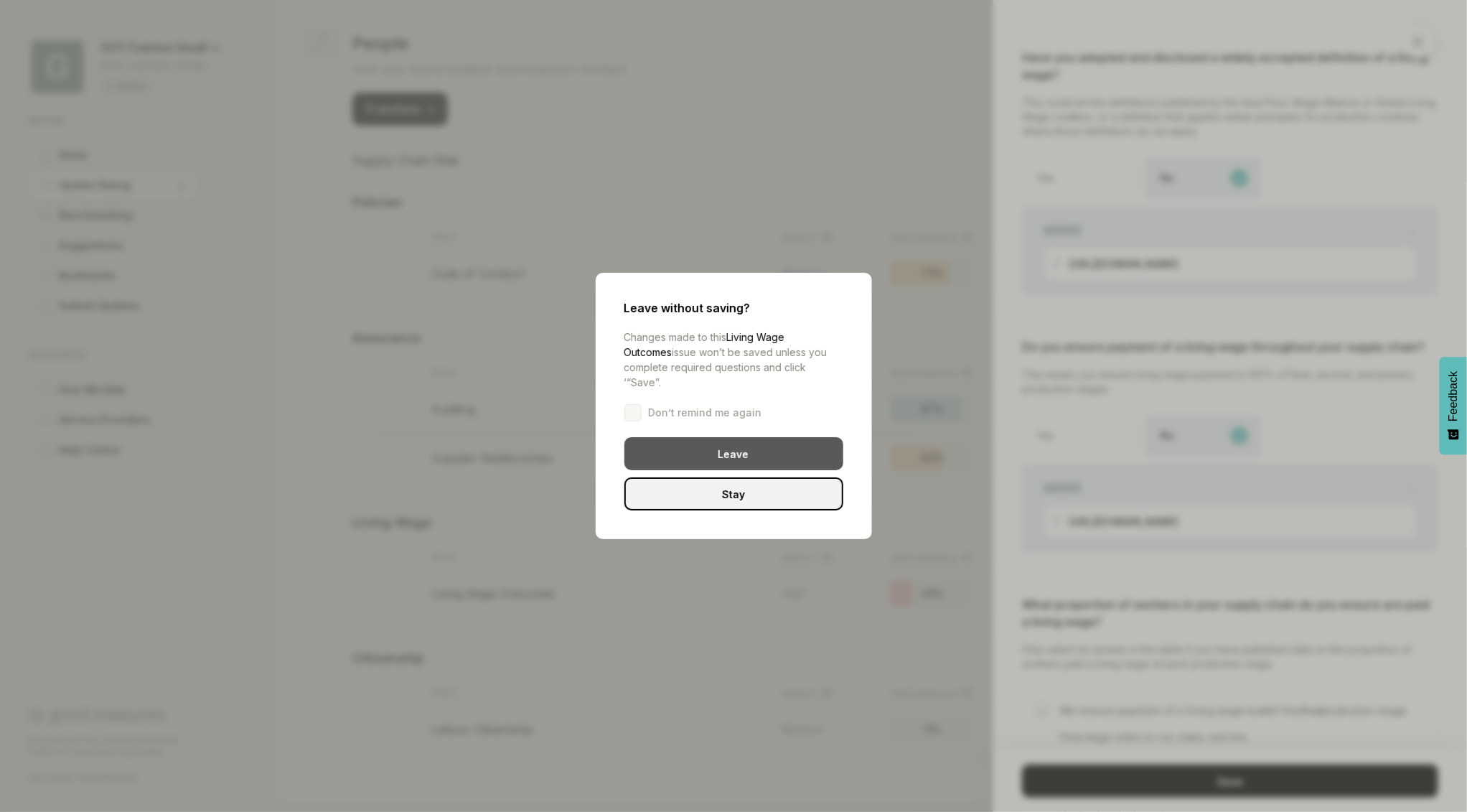
click at [690, 437] on div "Leave" at bounding box center [733, 454] width 219 height 33
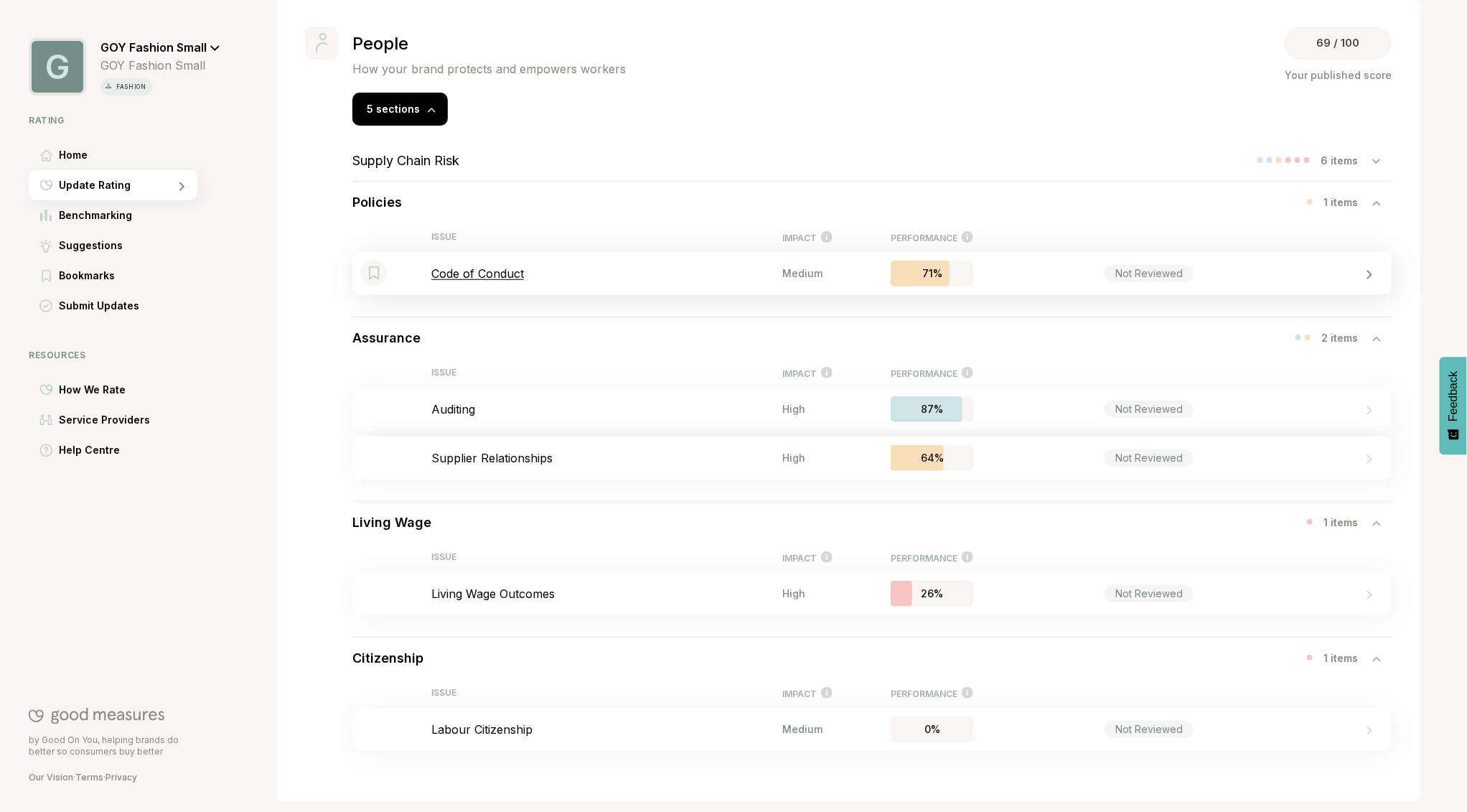
click at [488, 274] on p "Code of Conduct" at bounding box center [606, 274] width 351 height 15
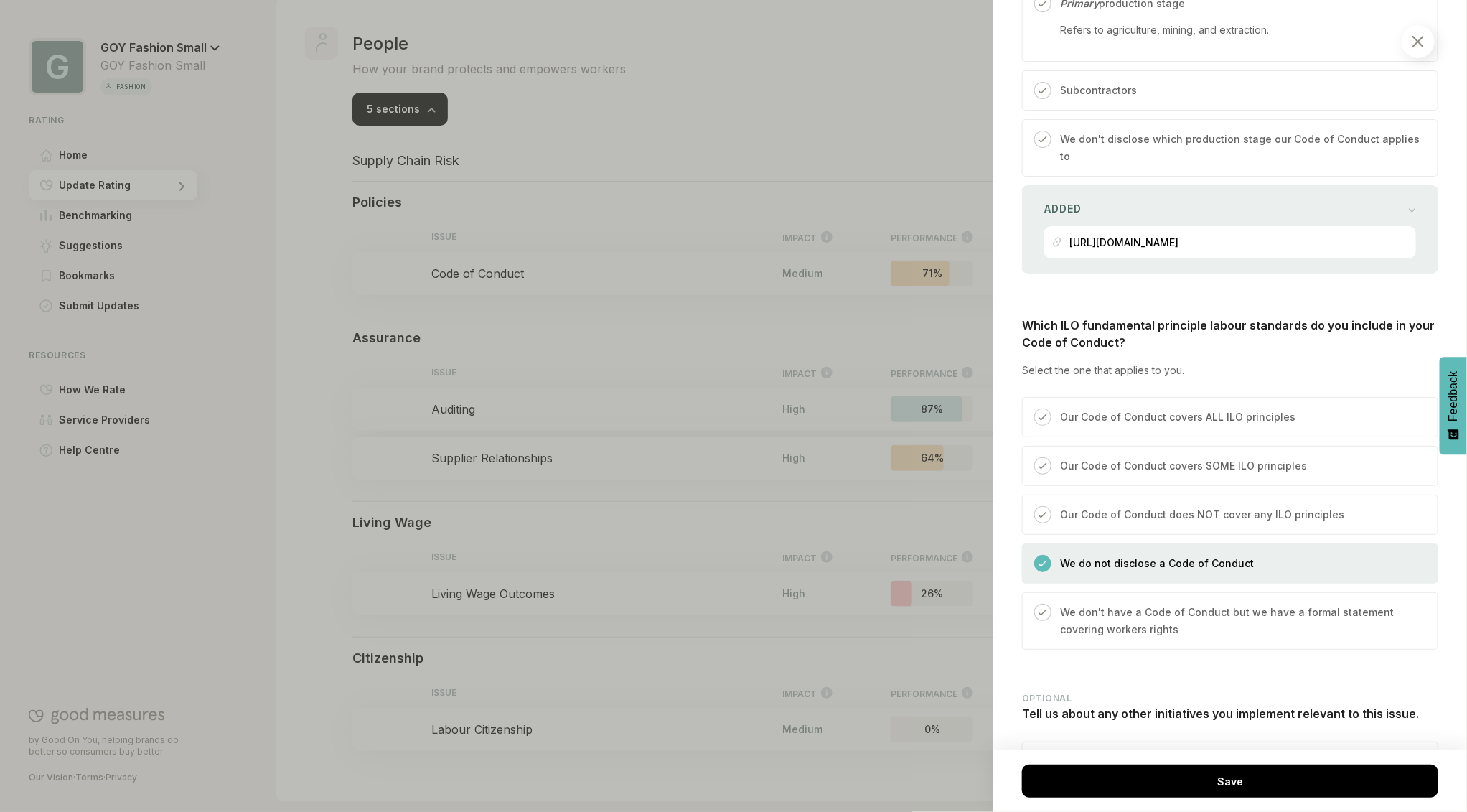
scroll to position [989, 0]
click at [1425, 39] on div at bounding box center [1418, 41] width 33 height 33
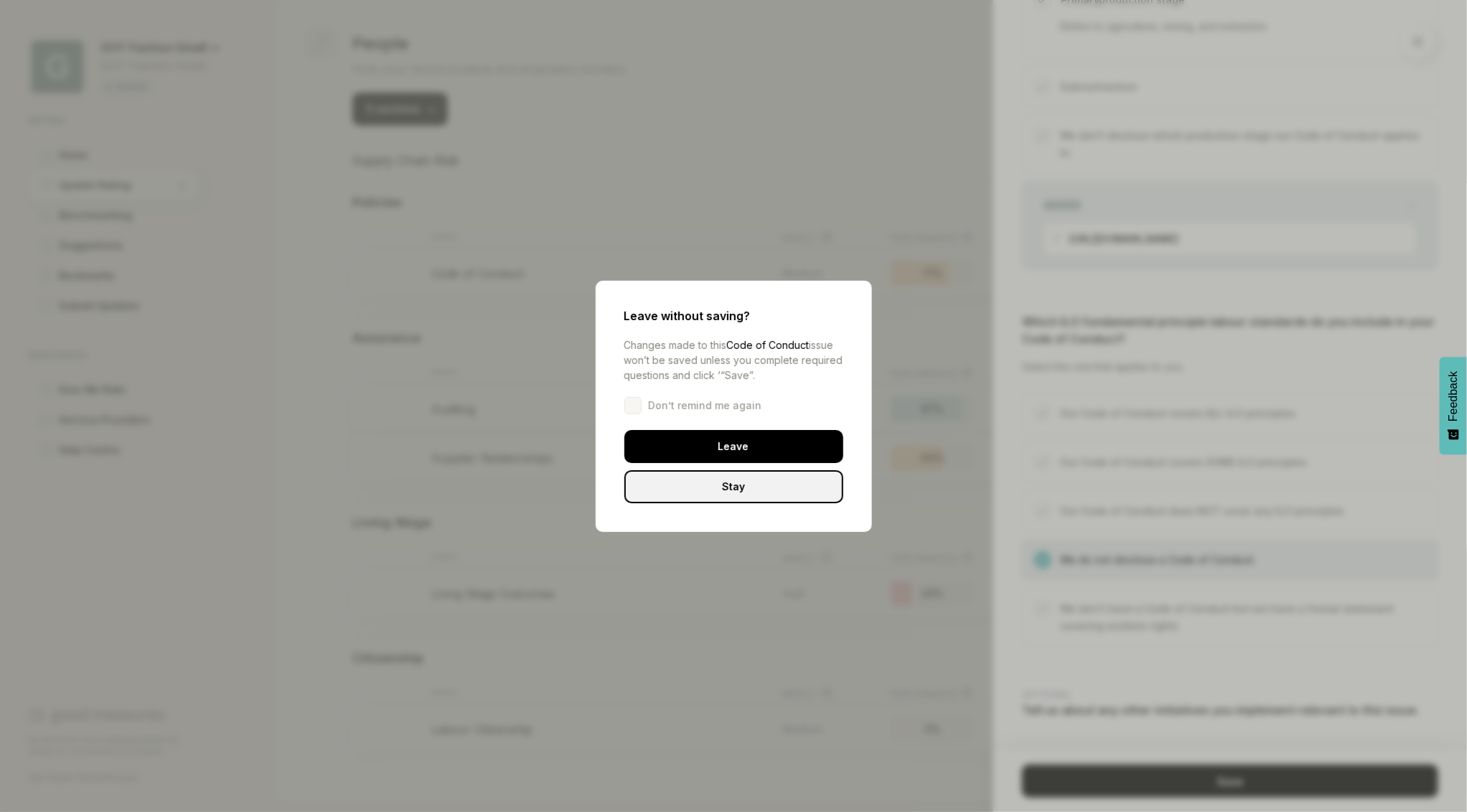
click at [741, 452] on div "Leave" at bounding box center [733, 447] width 219 height 33
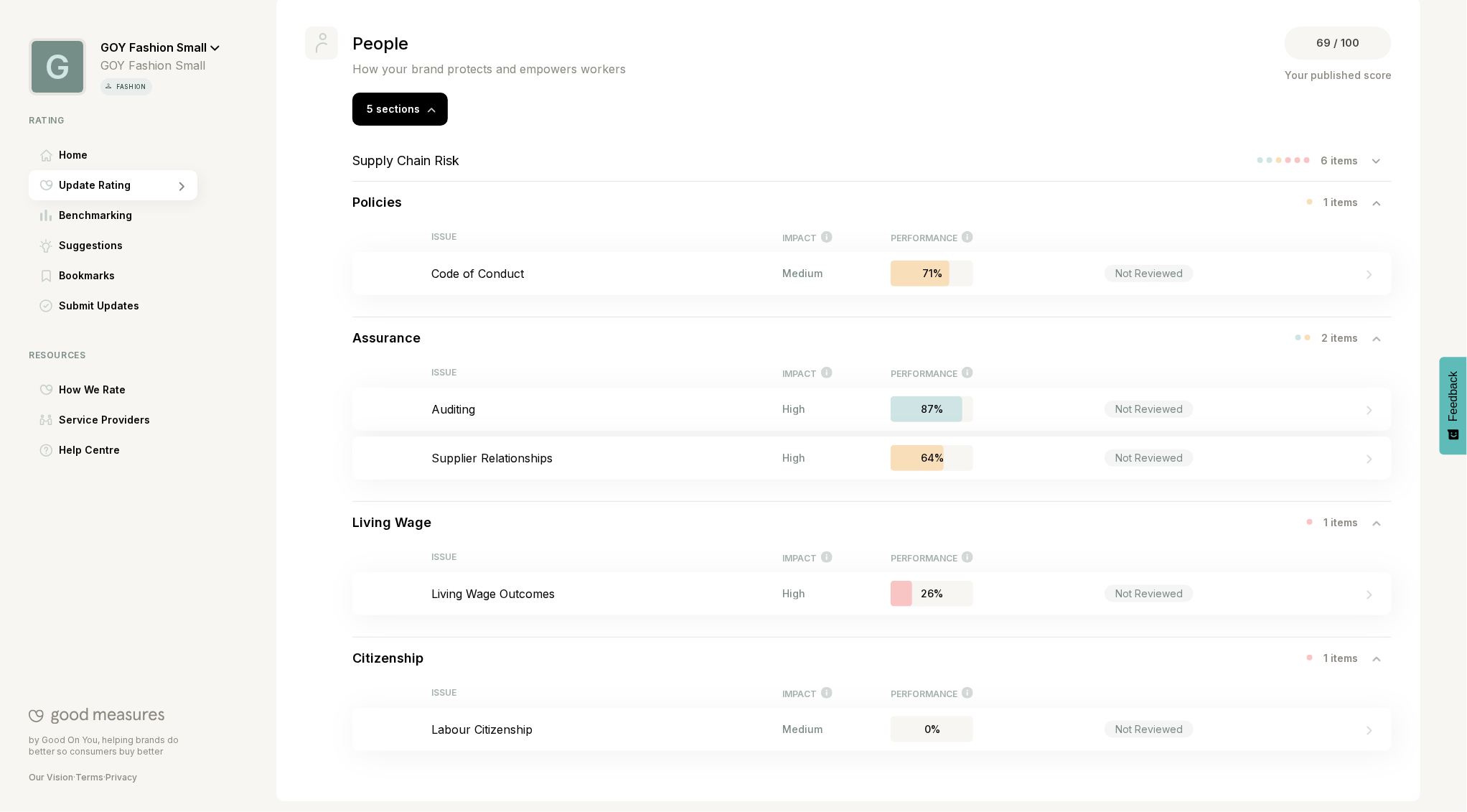
click at [202, 44] on span "GOY Fashion Small" at bounding box center [153, 47] width 106 height 15
click at [147, 108] on span "Log Out" at bounding box center [136, 116] width 39 height 17
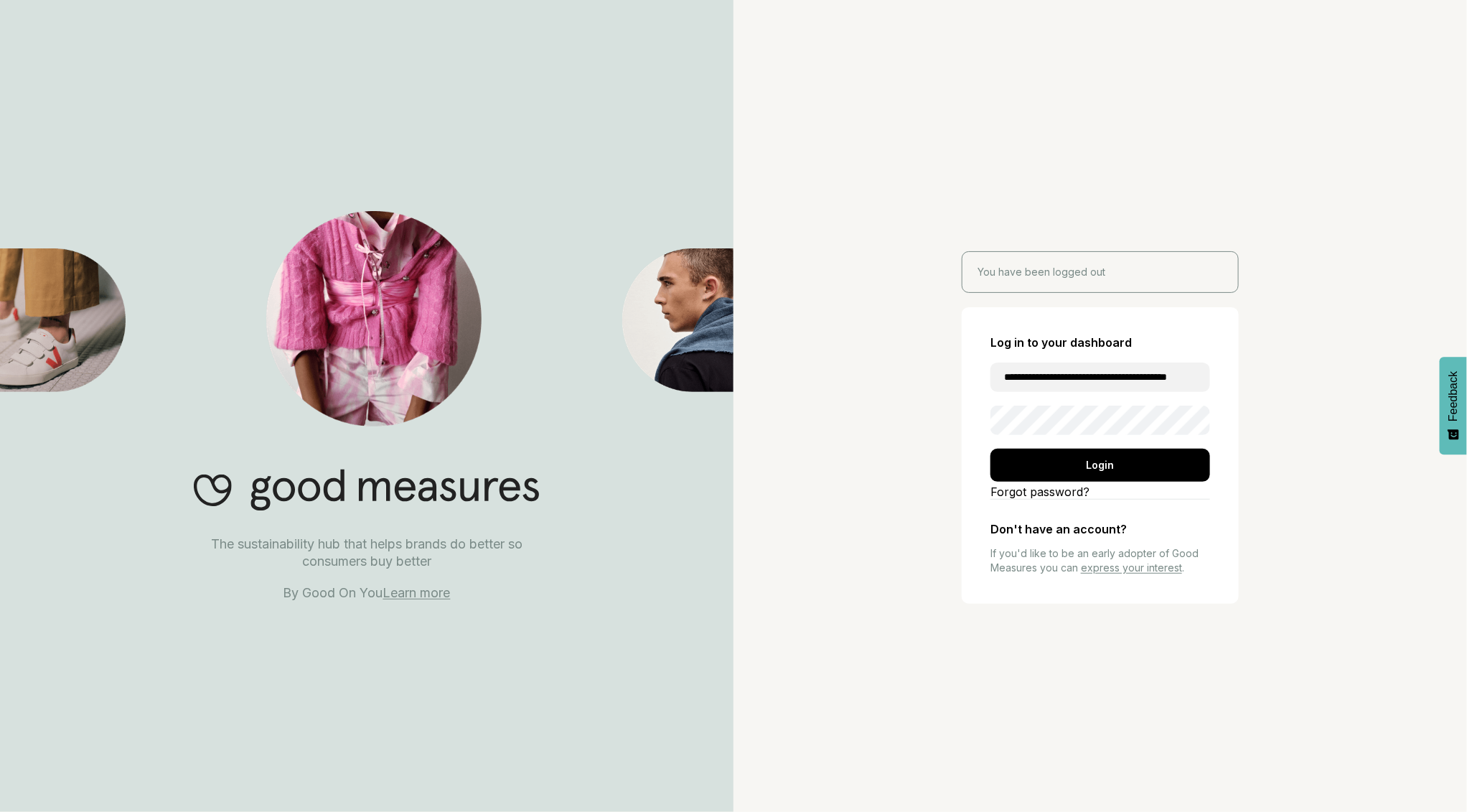
click at [1118, 376] on input "**********" at bounding box center [1100, 377] width 219 height 29
type input "**********"
click at [1061, 457] on div "Login" at bounding box center [1100, 465] width 219 height 33
